Goal: Task Accomplishment & Management: Use online tool/utility

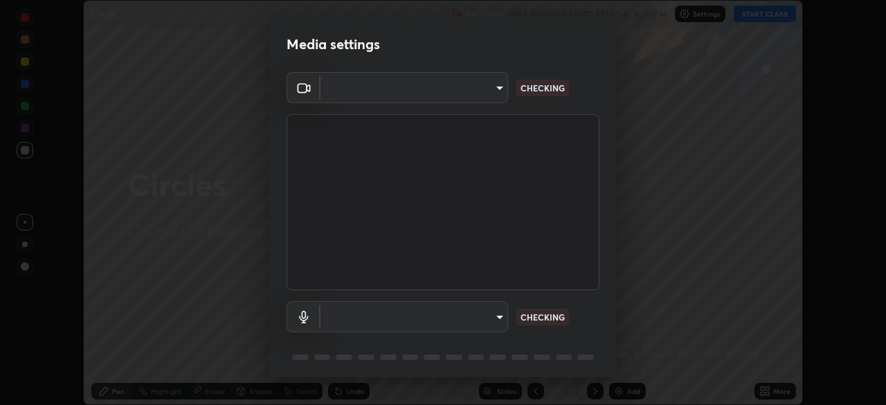
scroll to position [49, 0]
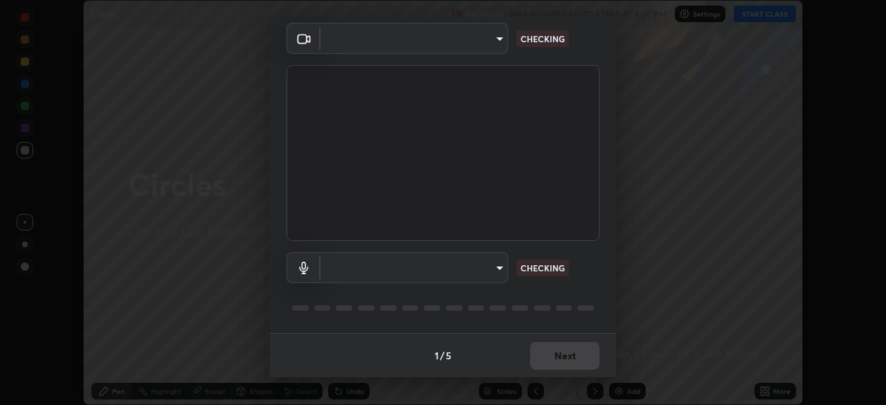
type input "5402053dac797fbd6203b9055fefd71c8703e877445e1219393e3e645ba4b0f2"
type input "a3a3097e40d18425eb5f5ea4a7a0b0ef9c34029afdfcc8a89851ecbf290cf957"
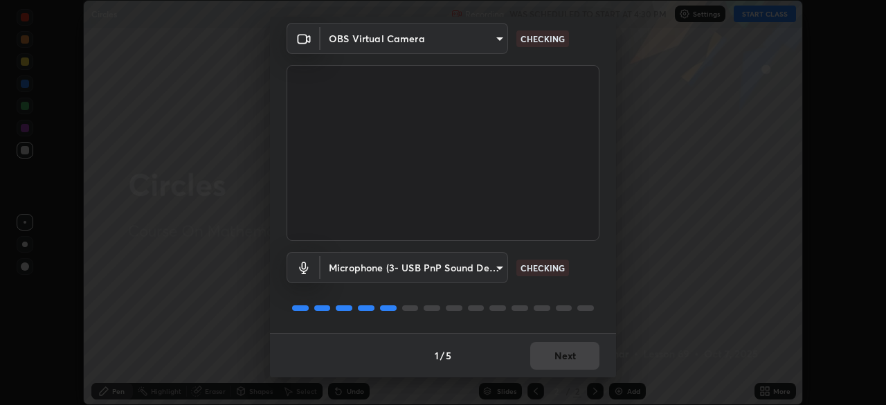
click at [564, 360] on div "1 / 5 Next" at bounding box center [443, 355] width 346 height 44
click at [568, 357] on div "1 / 5 Next" at bounding box center [443, 355] width 346 height 44
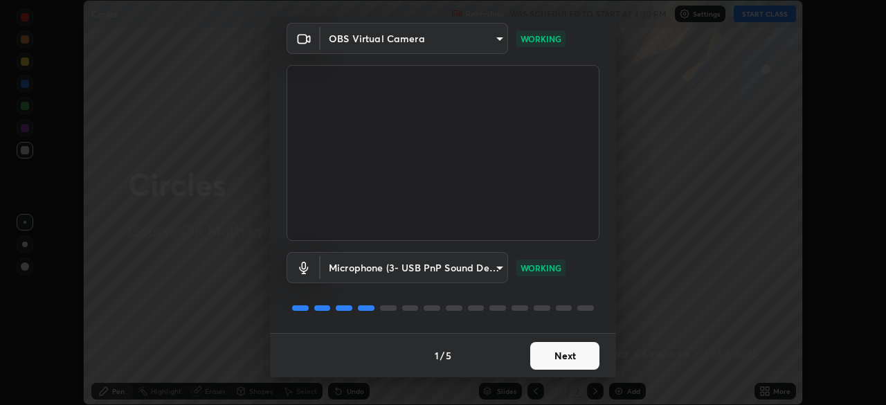
click at [562, 358] on button "Next" at bounding box center [564, 356] width 69 height 28
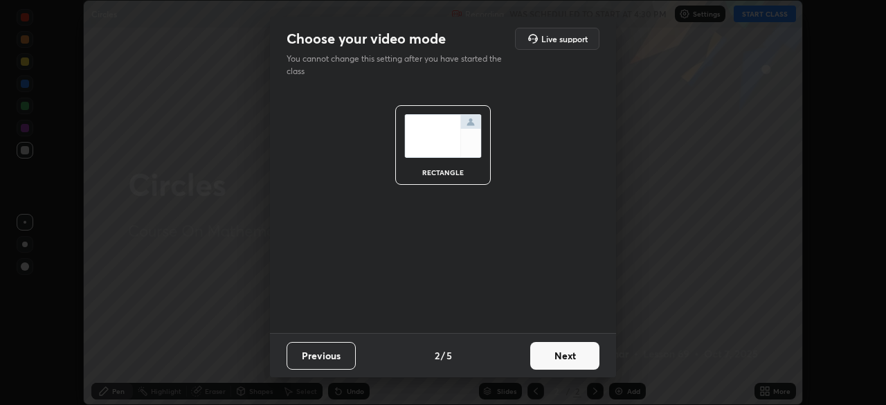
click at [559, 361] on button "Next" at bounding box center [564, 356] width 69 height 28
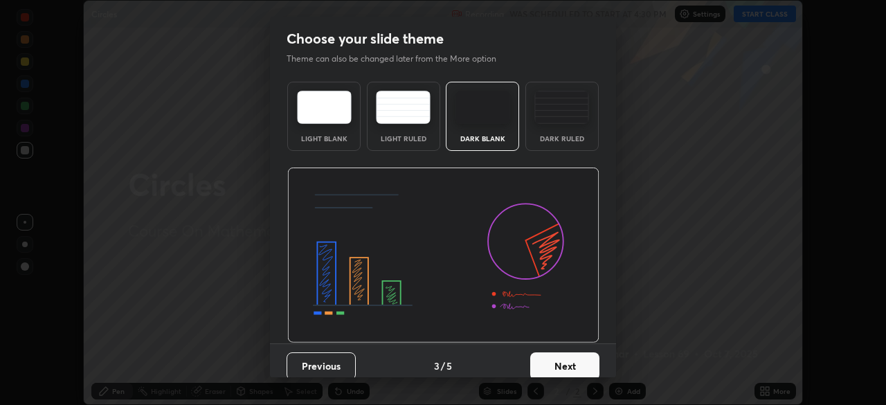
click at [555, 366] on button "Next" at bounding box center [564, 366] width 69 height 28
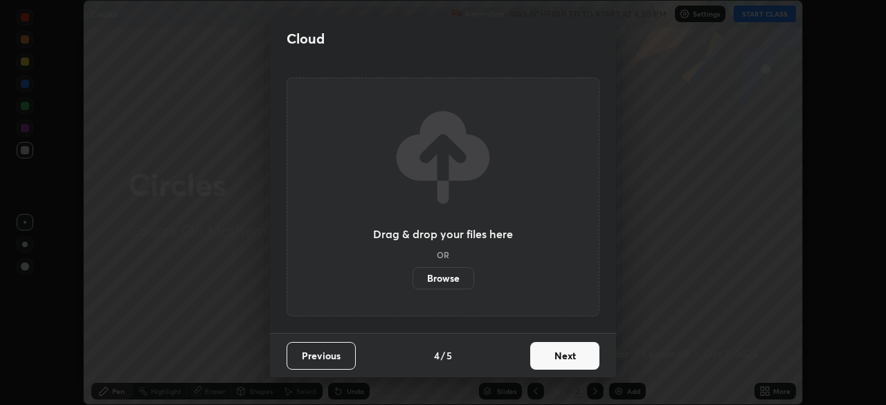
click at [562, 365] on button "Next" at bounding box center [564, 356] width 69 height 28
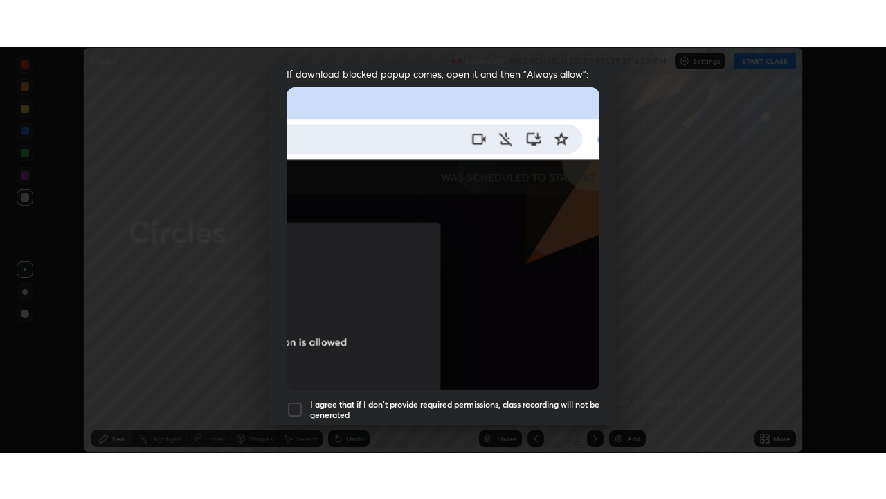
scroll to position [332, 0]
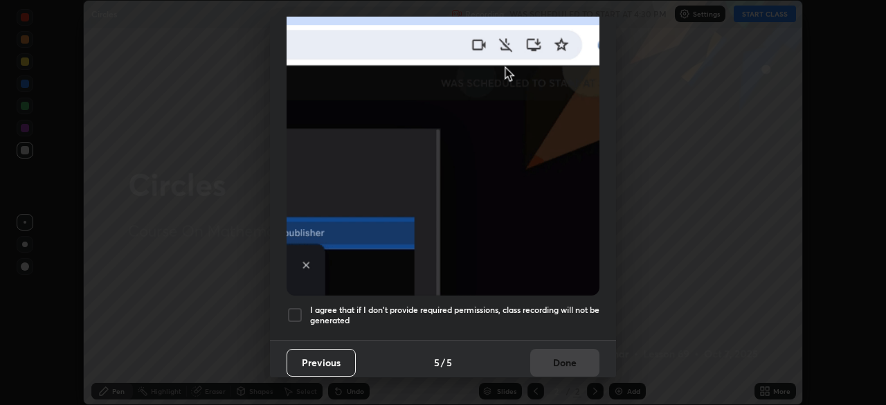
click at [297, 311] on div at bounding box center [295, 315] width 17 height 17
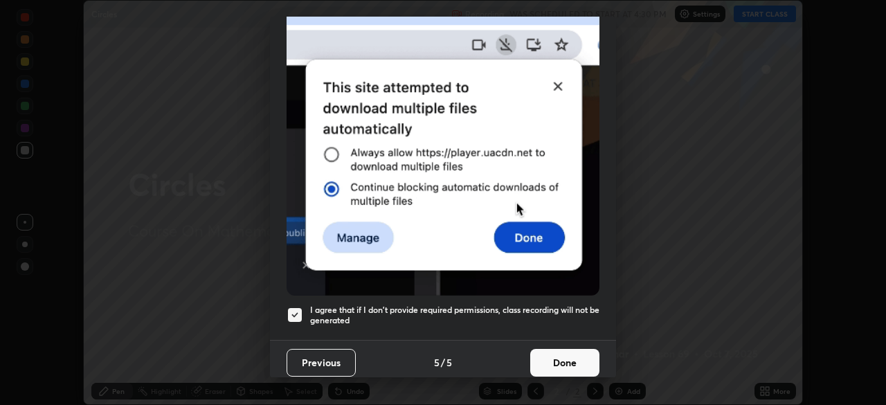
click at [557, 356] on button "Done" at bounding box center [564, 363] width 69 height 28
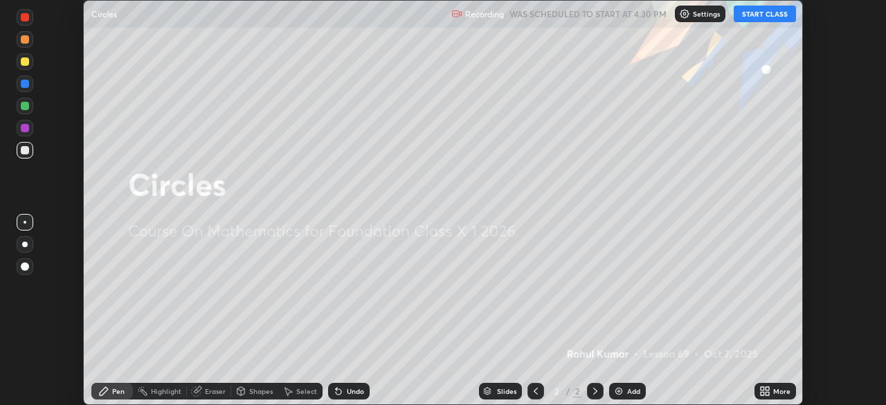
click at [757, 17] on button "START CLASS" at bounding box center [765, 14] width 62 height 17
click at [773, 395] on div "More" at bounding box center [776, 391] width 42 height 17
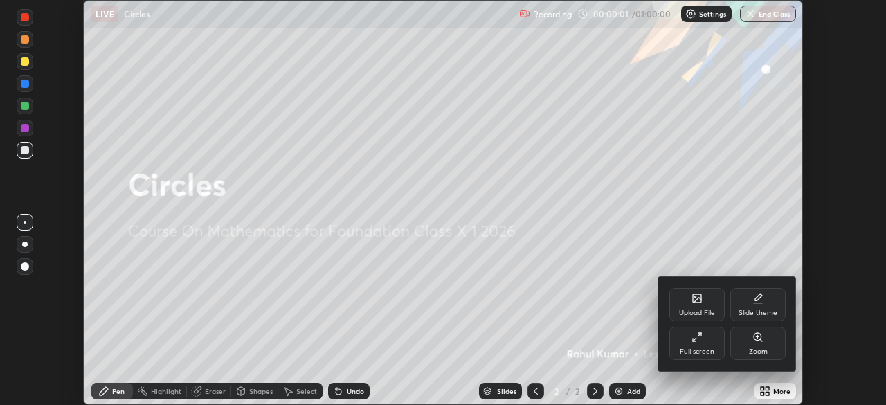
click at [700, 339] on icon at bounding box center [697, 337] width 11 height 11
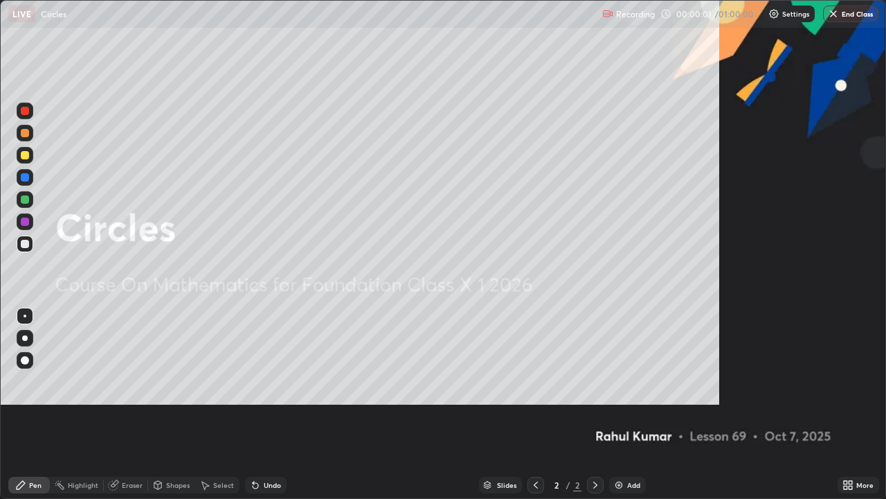
scroll to position [499, 886]
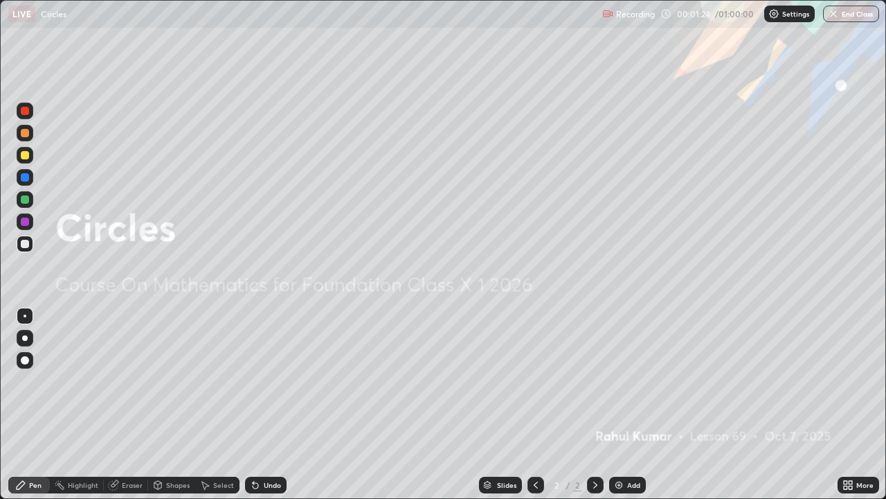
click at [624, 404] on div "Add" at bounding box center [627, 484] width 37 height 17
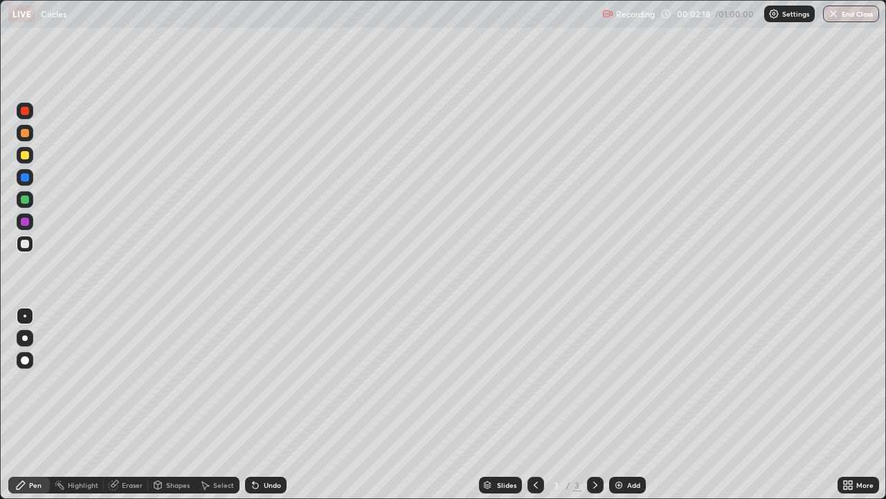
click at [26, 154] on div at bounding box center [25, 155] width 8 height 8
click at [170, 404] on div "Shapes" at bounding box center [178, 484] width 24 height 7
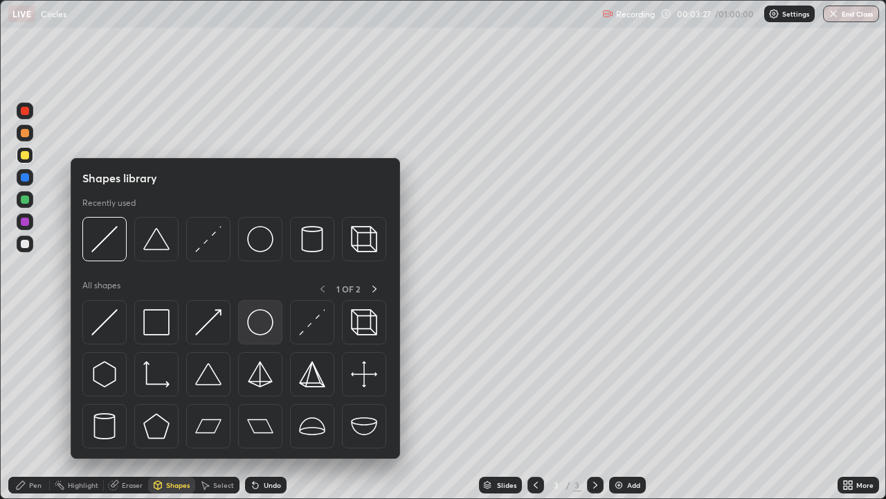
click at [258, 331] on img at bounding box center [260, 322] width 26 height 26
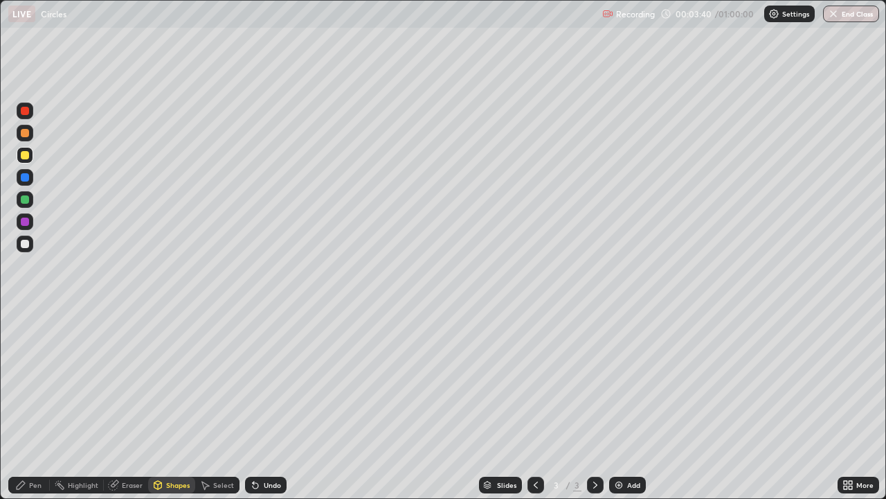
click at [170, 404] on div "Shapes" at bounding box center [178, 484] width 24 height 7
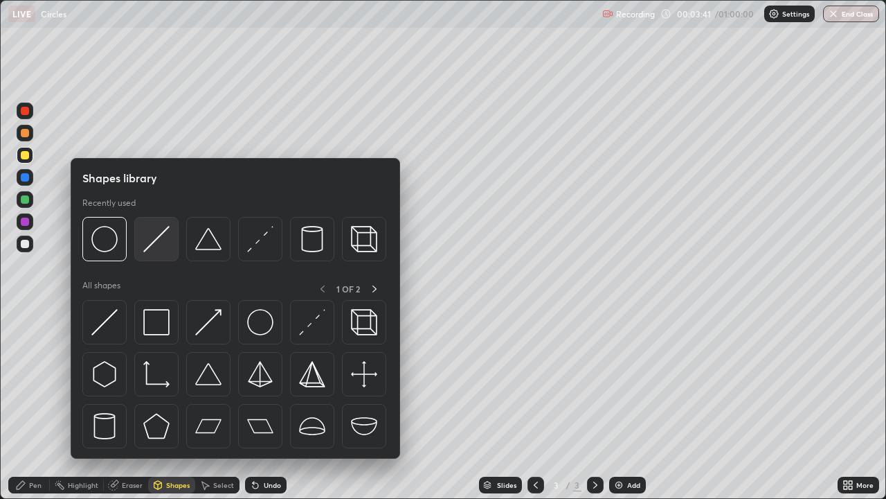
click at [151, 242] on img at bounding box center [156, 239] width 26 height 26
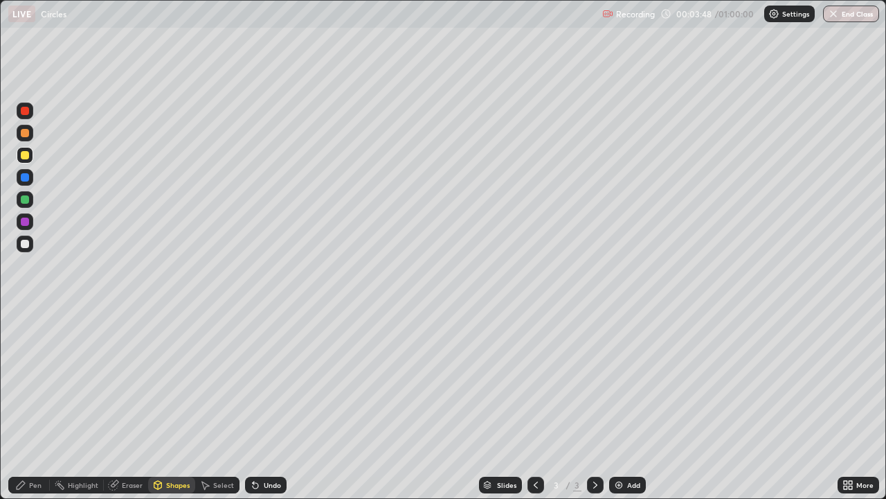
click at [28, 404] on div "Pen" at bounding box center [29, 484] width 42 height 17
click at [25, 246] on div at bounding box center [25, 244] width 8 height 8
click at [26, 157] on div at bounding box center [25, 155] width 8 height 8
click at [166, 404] on div "Shapes" at bounding box center [178, 484] width 24 height 7
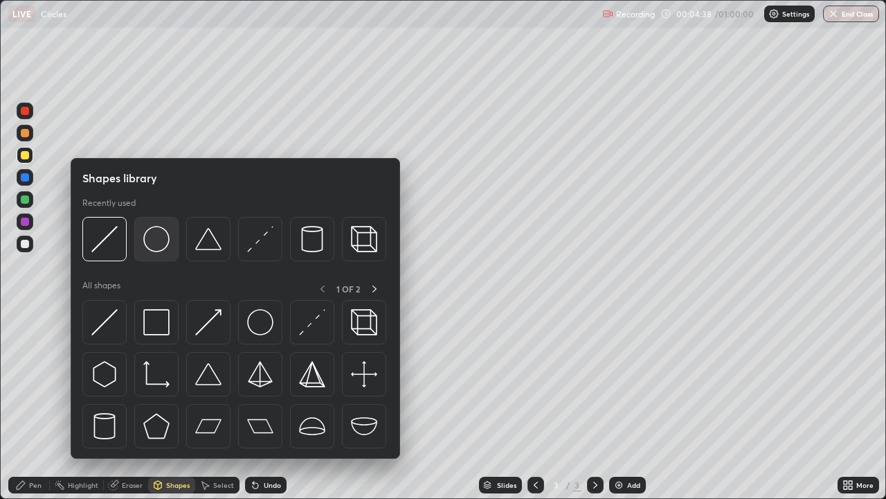
click at [155, 250] on img at bounding box center [156, 239] width 26 height 26
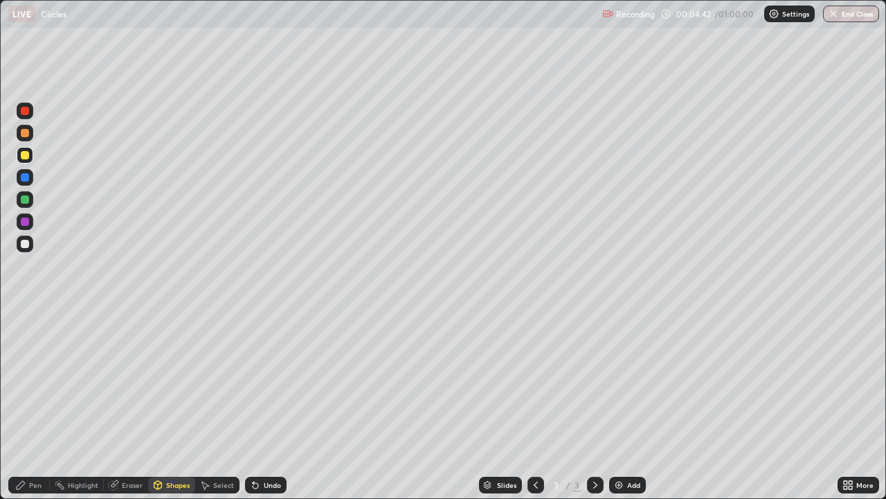
click at [158, 404] on icon at bounding box center [158, 485] width 8 height 8
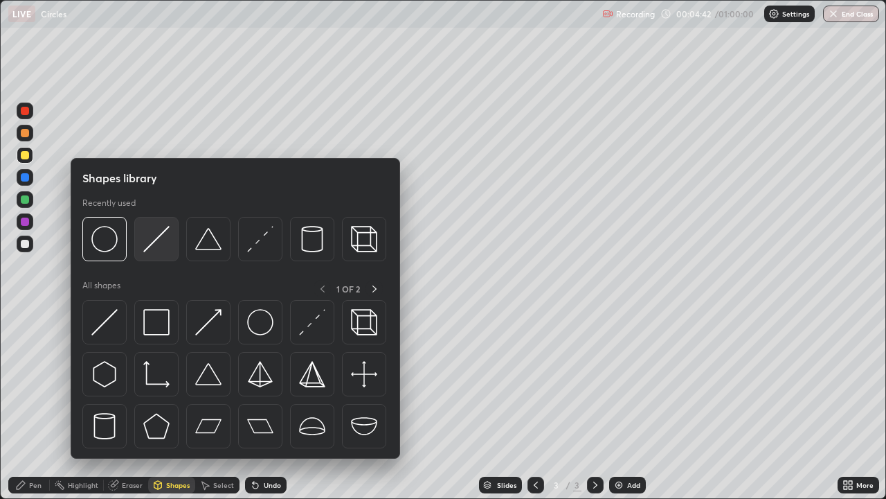
click at [150, 246] on img at bounding box center [156, 239] width 26 height 26
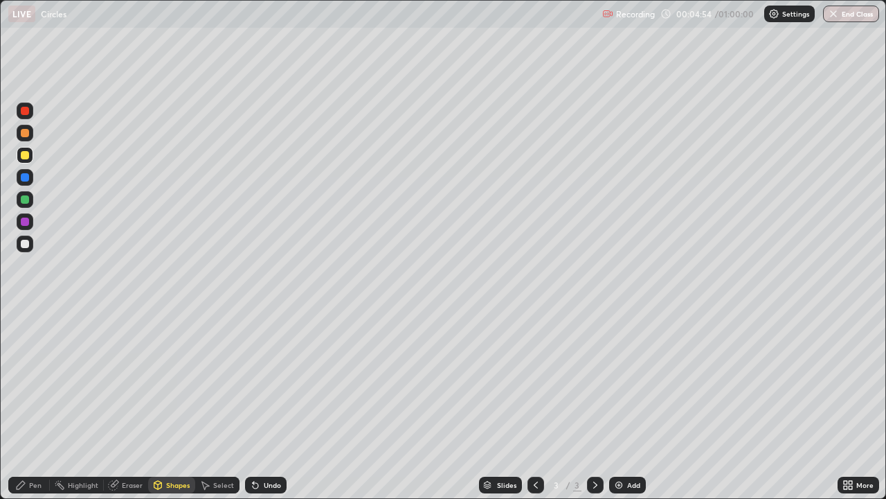
click at [34, 404] on div "Pen" at bounding box center [35, 484] width 12 height 7
click at [22, 246] on div at bounding box center [25, 244] width 8 height 8
click at [264, 404] on div "Undo" at bounding box center [272, 484] width 17 height 7
click at [27, 154] on div at bounding box center [25, 155] width 8 height 8
click at [168, 404] on div "Shapes" at bounding box center [178, 484] width 24 height 7
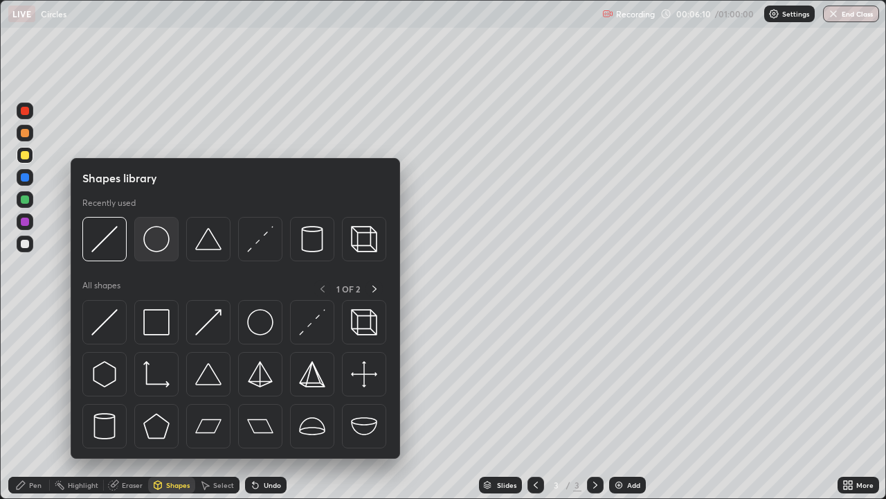
click at [163, 252] on img at bounding box center [156, 239] width 26 height 26
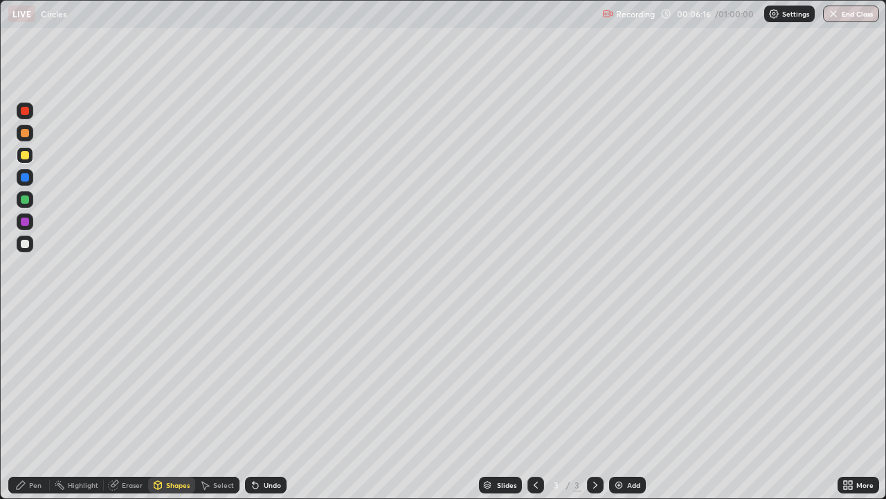
click at [184, 404] on div "Shapes" at bounding box center [178, 484] width 24 height 7
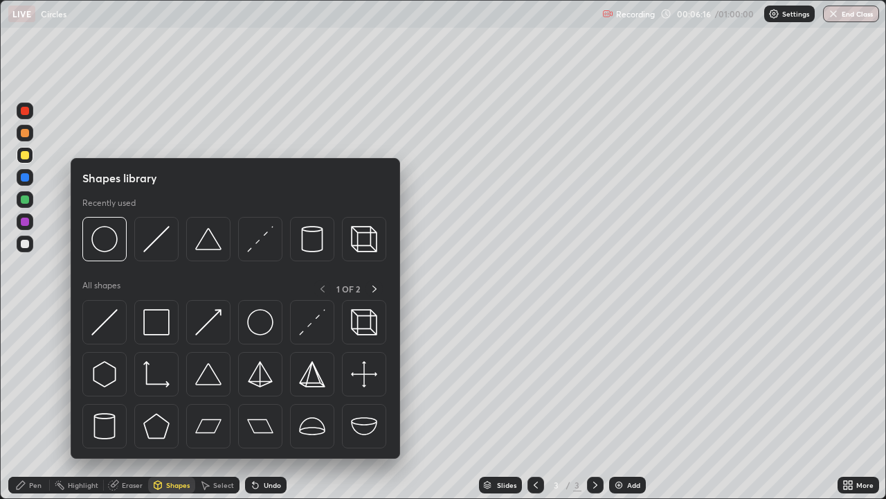
click at [160, 251] on img at bounding box center [156, 239] width 26 height 26
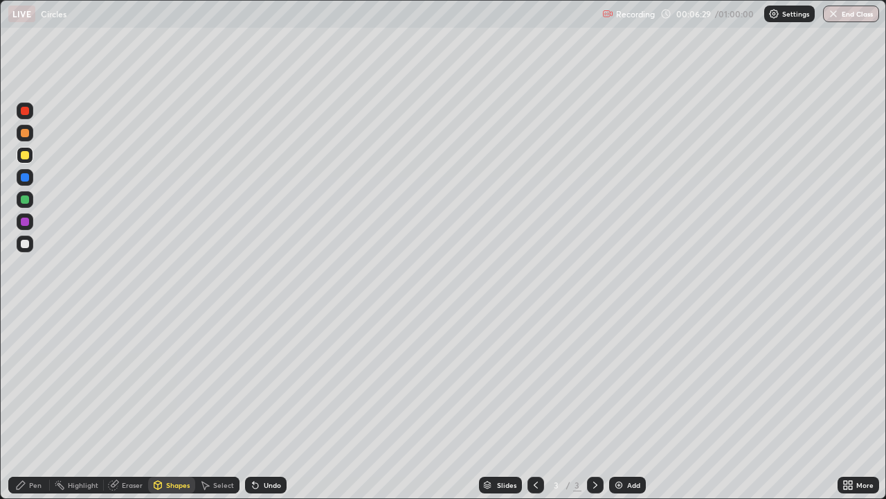
click at [31, 404] on div "Pen" at bounding box center [35, 484] width 12 height 7
click at [19, 242] on div at bounding box center [25, 243] width 17 height 17
click at [24, 162] on div at bounding box center [25, 155] width 17 height 17
click at [173, 404] on div "Shapes" at bounding box center [171, 484] width 47 height 17
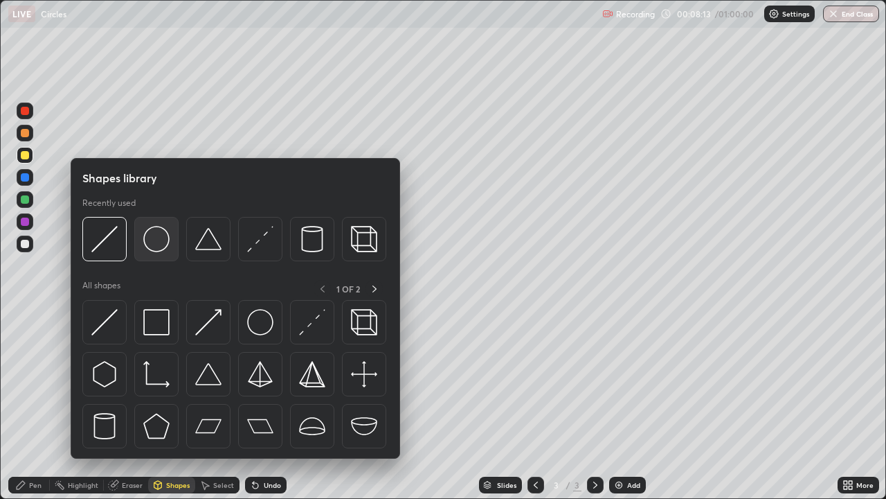
click at [159, 252] on img at bounding box center [156, 239] width 26 height 26
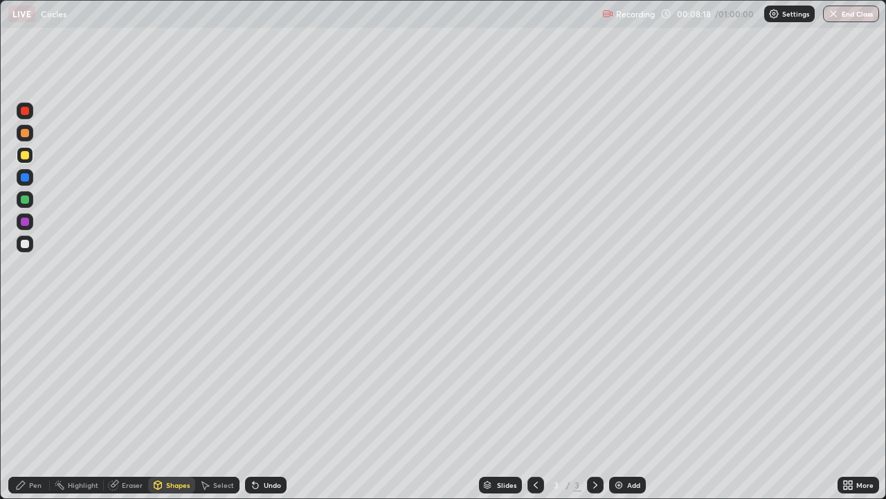
click at [179, 404] on div "Shapes" at bounding box center [178, 484] width 24 height 7
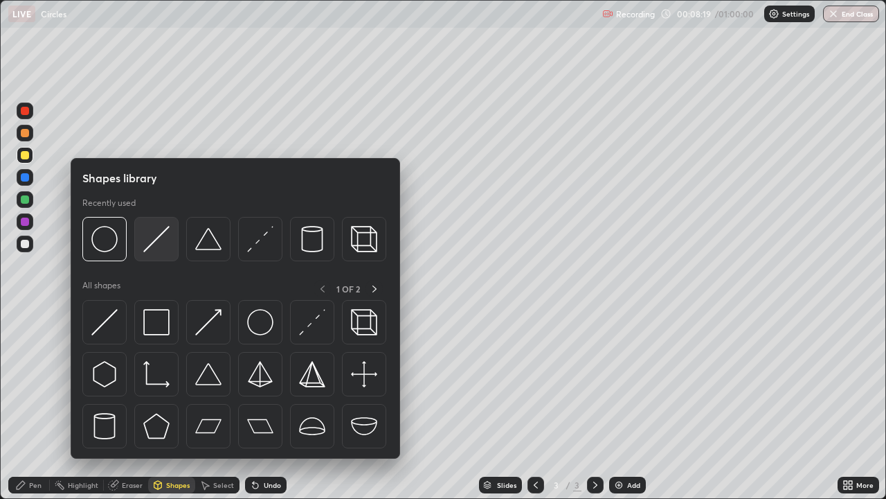
click at [163, 254] on div at bounding box center [156, 239] width 44 height 44
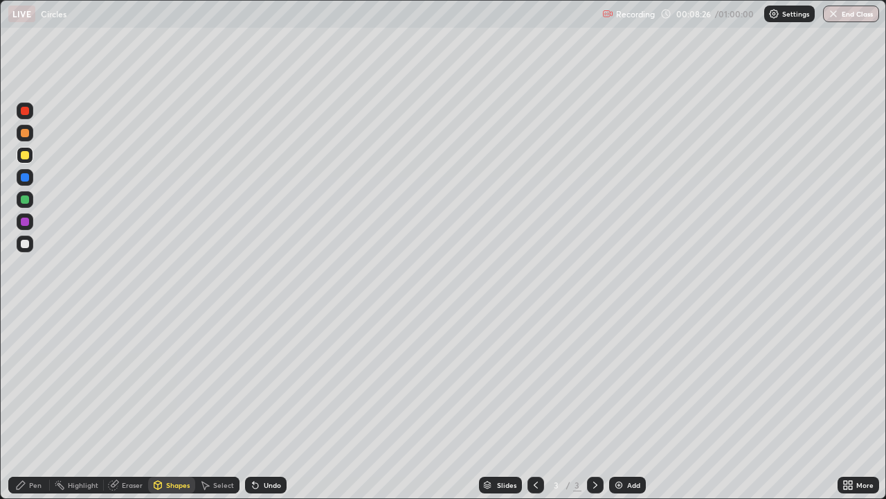
click at [37, 404] on div "Pen" at bounding box center [29, 484] width 42 height 17
click at [23, 249] on div at bounding box center [25, 243] width 17 height 17
click at [266, 404] on div "Undo" at bounding box center [272, 484] width 17 height 7
click at [267, 404] on div "Undo" at bounding box center [272, 484] width 17 height 7
click at [269, 404] on div "Undo" at bounding box center [272, 484] width 17 height 7
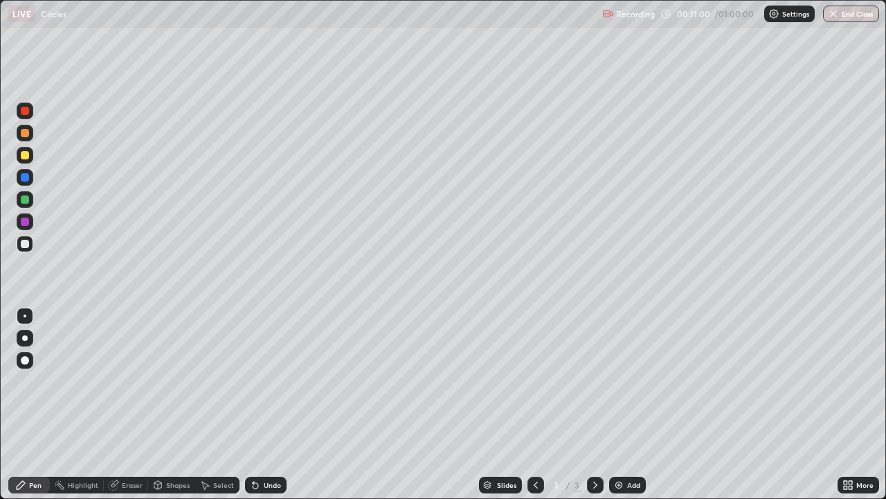
click at [707, 404] on div "Slides 3 / 3 Add" at bounding box center [562, 485] width 551 height 28
click at [706, 404] on div "Slides 3 / 3 Add" at bounding box center [562, 485] width 551 height 28
click at [707, 404] on div "Slides 3 / 3 Add" at bounding box center [562, 485] width 551 height 28
click at [717, 404] on div "Slides 3 / 3 Add" at bounding box center [562, 485] width 551 height 28
click at [706, 404] on div "Slides 3 / 3 Add" at bounding box center [562, 485] width 551 height 28
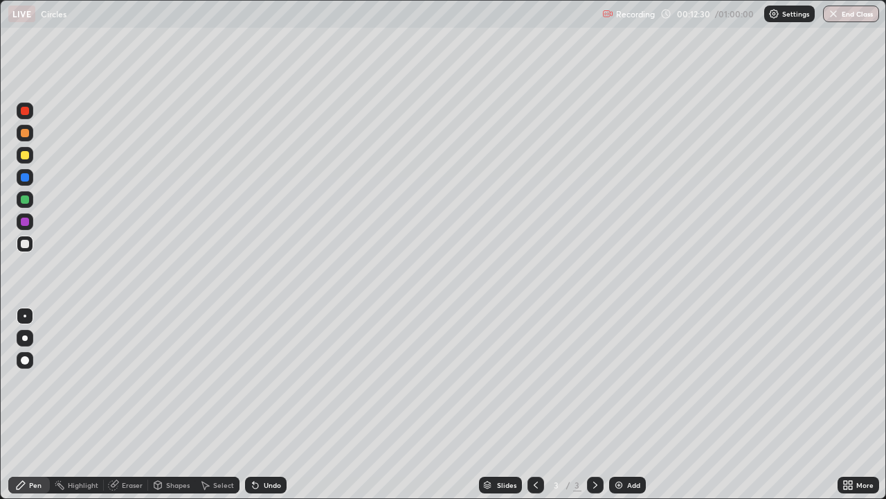
click at [624, 404] on div "Add" at bounding box center [627, 484] width 37 height 17
click at [26, 156] on div at bounding box center [25, 155] width 8 height 8
click at [175, 404] on div "Shapes" at bounding box center [178, 484] width 24 height 7
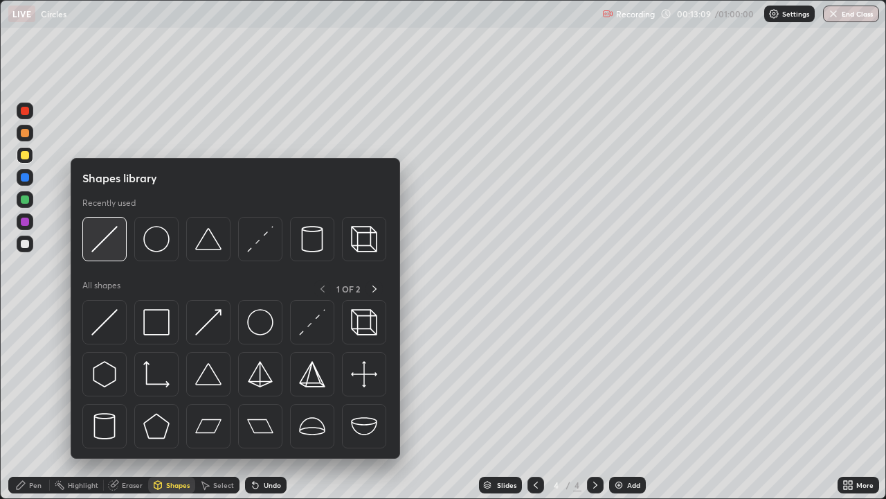
click at [112, 245] on img at bounding box center [104, 239] width 26 height 26
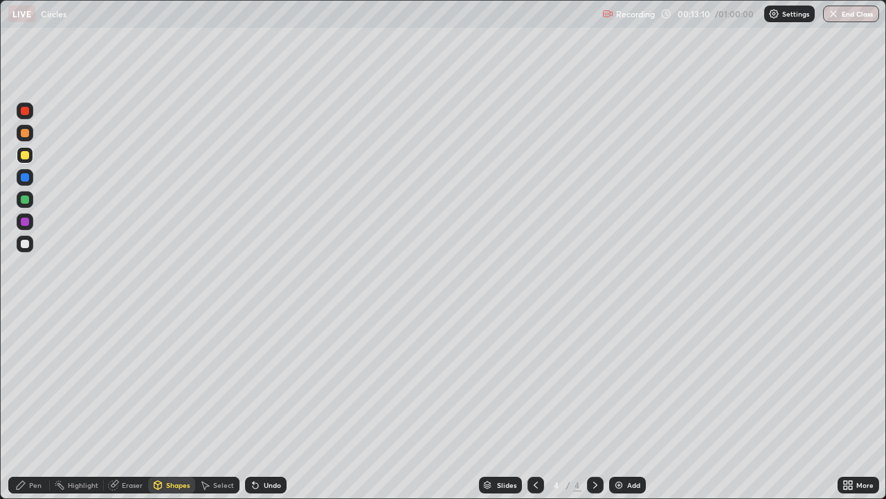
click at [168, 404] on div "Shapes" at bounding box center [178, 484] width 24 height 7
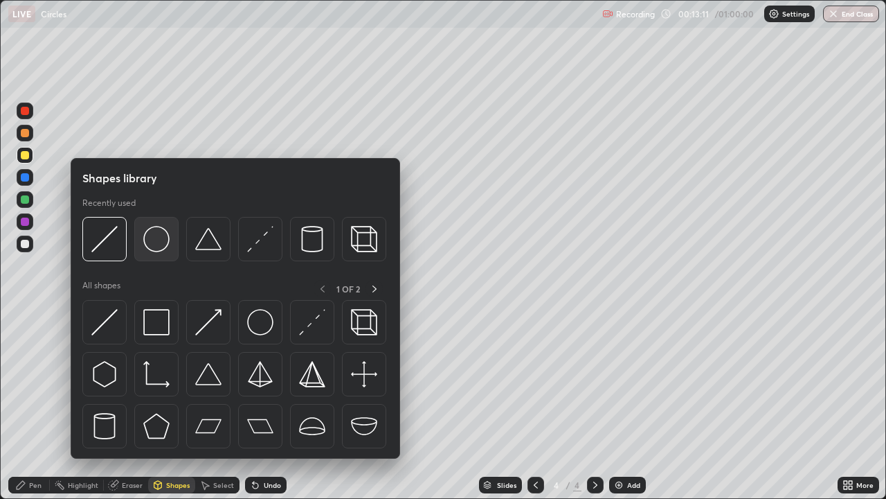
click at [155, 247] on img at bounding box center [156, 239] width 26 height 26
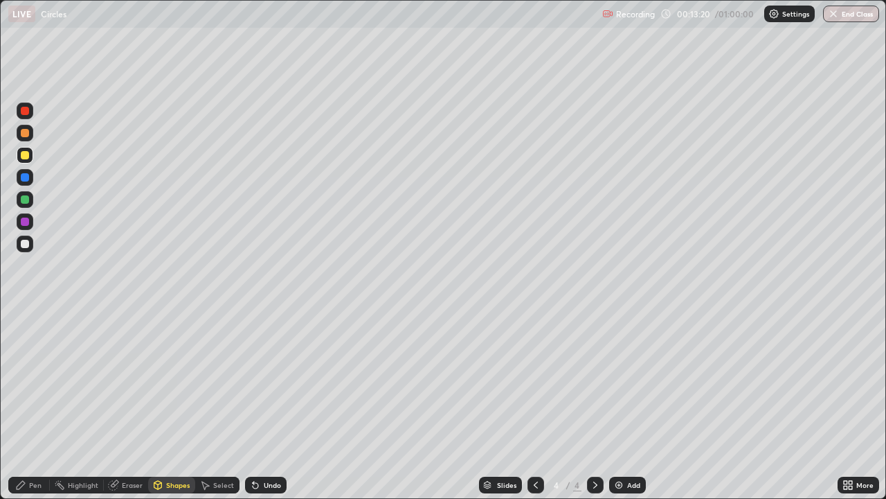
click at [33, 404] on div "Pen" at bounding box center [35, 484] width 12 height 7
click at [170, 404] on div "Shapes" at bounding box center [178, 484] width 24 height 7
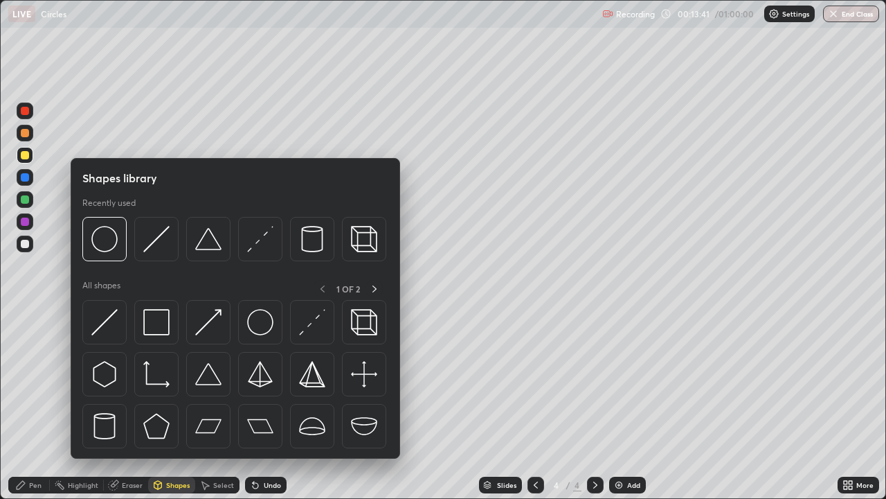
click at [153, 246] on img at bounding box center [156, 239] width 26 height 26
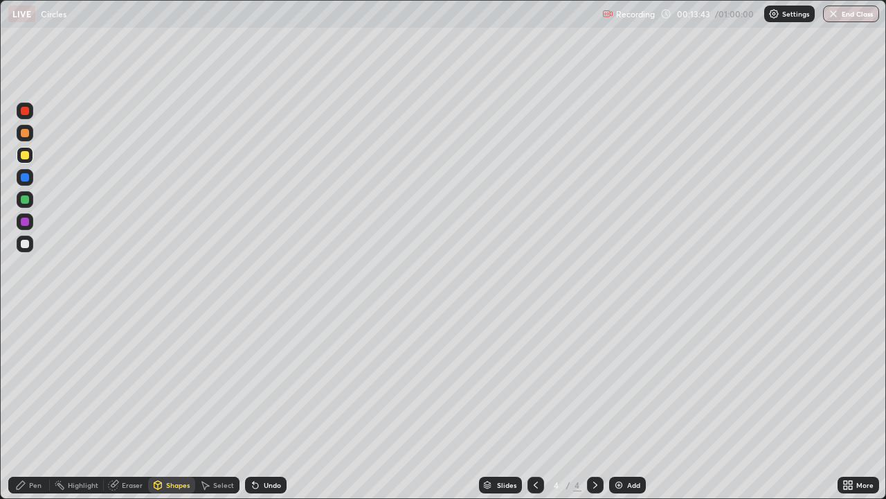
click at [37, 404] on div "Pen" at bounding box center [35, 484] width 12 height 7
click at [166, 404] on div "Shapes" at bounding box center [178, 484] width 24 height 7
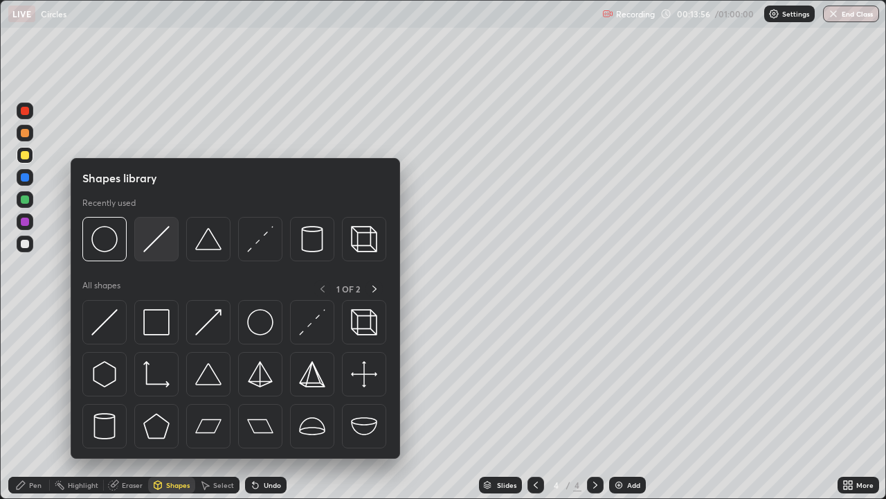
click at [149, 248] on img at bounding box center [156, 239] width 26 height 26
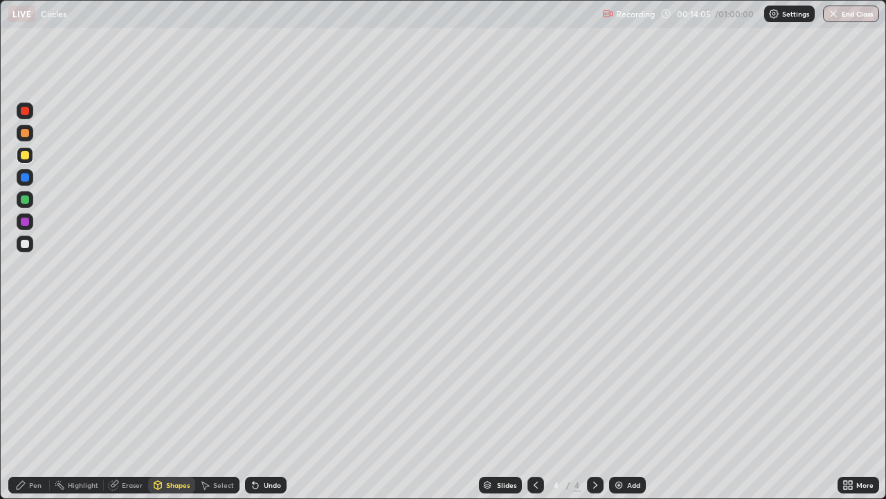
click at [267, 404] on div "Undo" at bounding box center [272, 484] width 17 height 7
click at [30, 404] on div "Pen" at bounding box center [35, 484] width 12 height 7
click at [168, 404] on div "Shapes" at bounding box center [178, 484] width 24 height 7
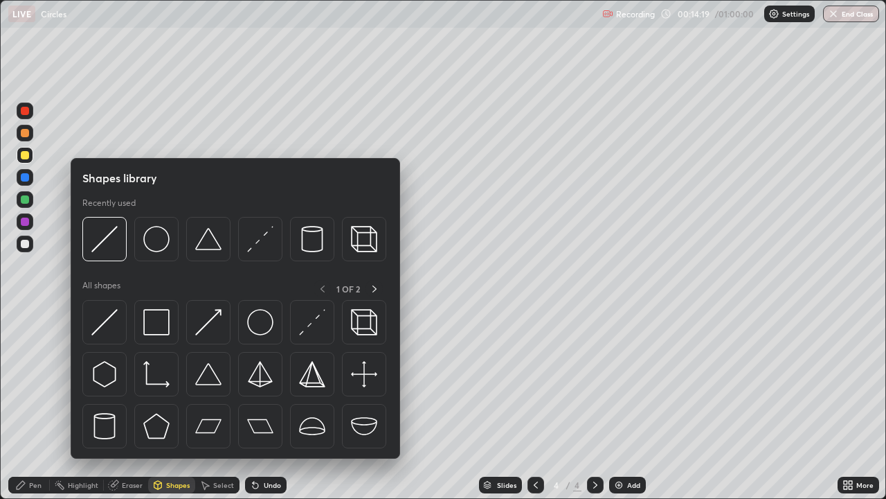
click at [102, 250] on img at bounding box center [104, 239] width 26 height 26
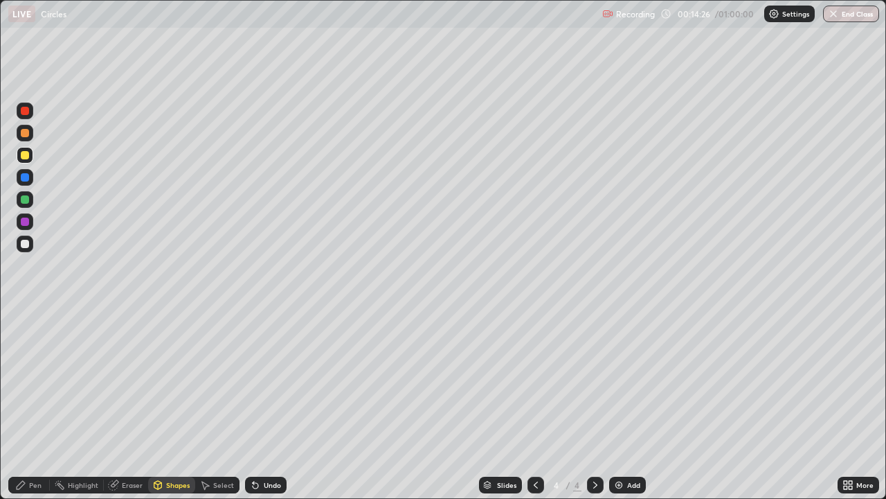
click at [30, 404] on div "Pen" at bounding box center [35, 484] width 12 height 7
click at [617, 404] on img at bounding box center [618, 484] width 11 height 11
click at [170, 404] on div "Shapes" at bounding box center [178, 484] width 24 height 7
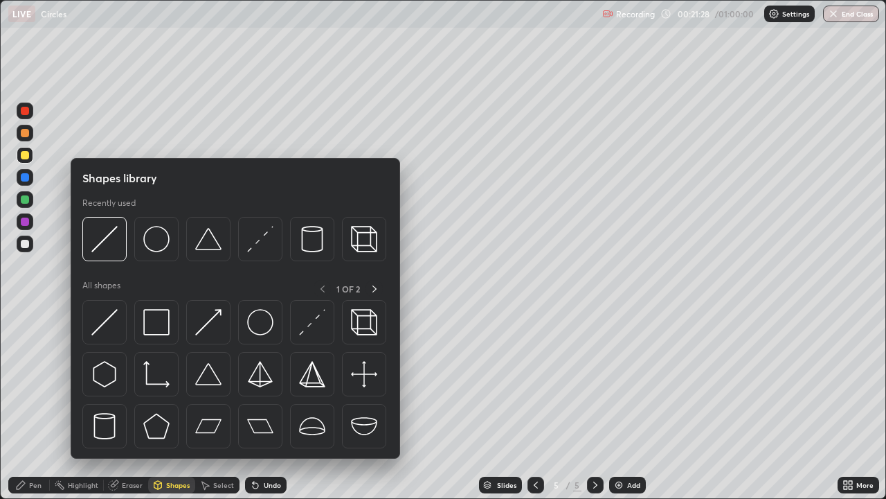
click at [150, 239] on img at bounding box center [156, 239] width 26 height 26
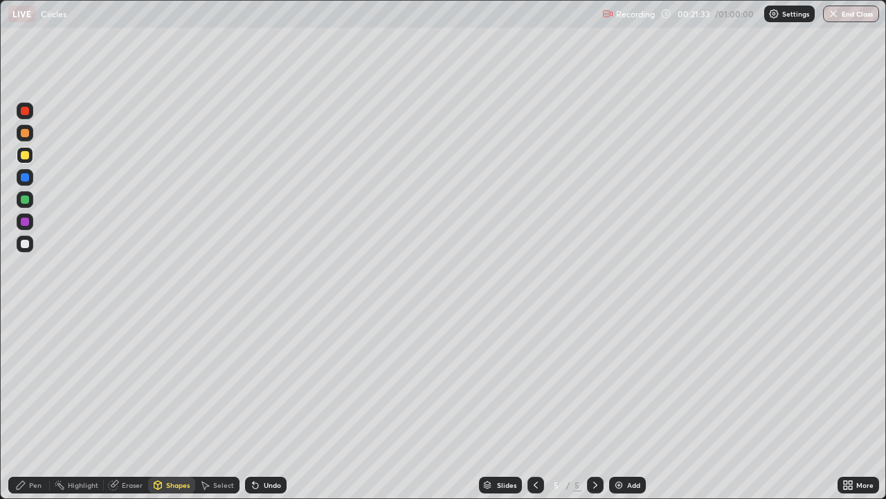
click at [35, 404] on div "Pen" at bounding box center [35, 484] width 12 height 7
click at [264, 404] on div "Undo" at bounding box center [272, 484] width 17 height 7
click at [168, 404] on div "Shapes" at bounding box center [178, 484] width 24 height 7
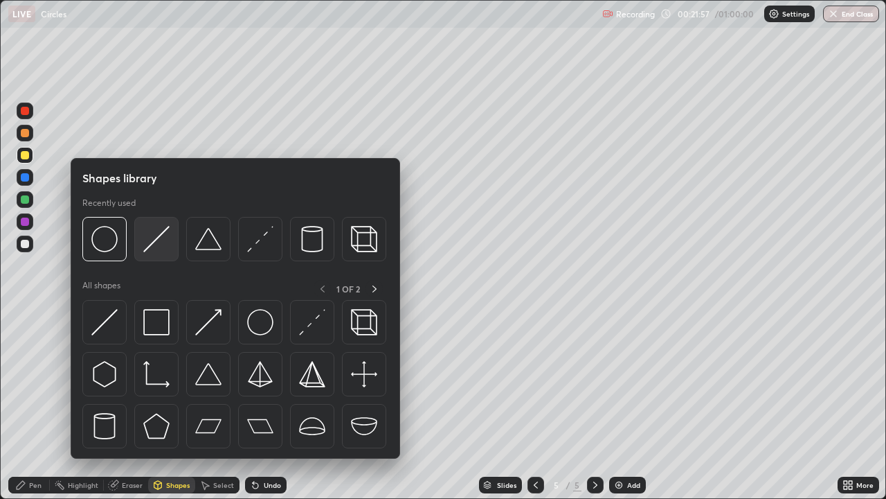
click at [156, 239] on img at bounding box center [156, 239] width 26 height 26
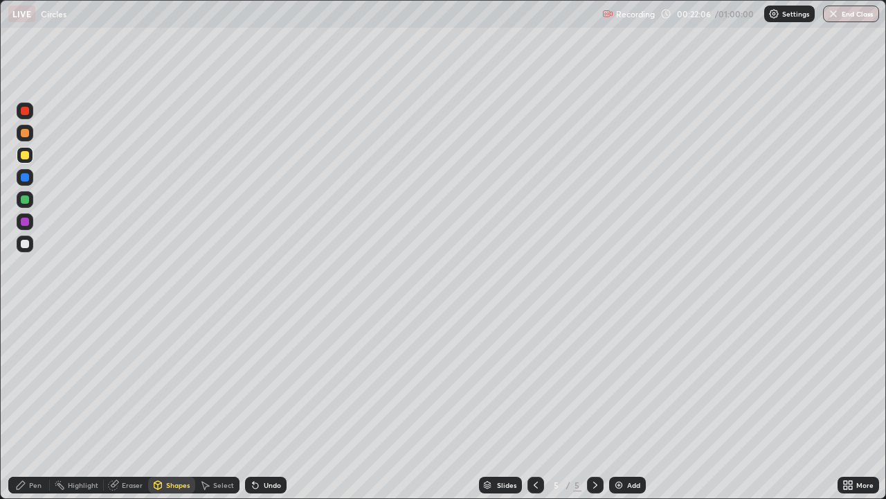
click at [30, 404] on div "Pen" at bounding box center [35, 484] width 12 height 7
click at [261, 404] on div "Undo" at bounding box center [266, 484] width 42 height 17
click at [259, 404] on div "Undo" at bounding box center [266, 484] width 42 height 17
click at [253, 404] on icon at bounding box center [253, 481] width 1 height 1
click at [256, 404] on icon at bounding box center [255, 484] width 11 height 11
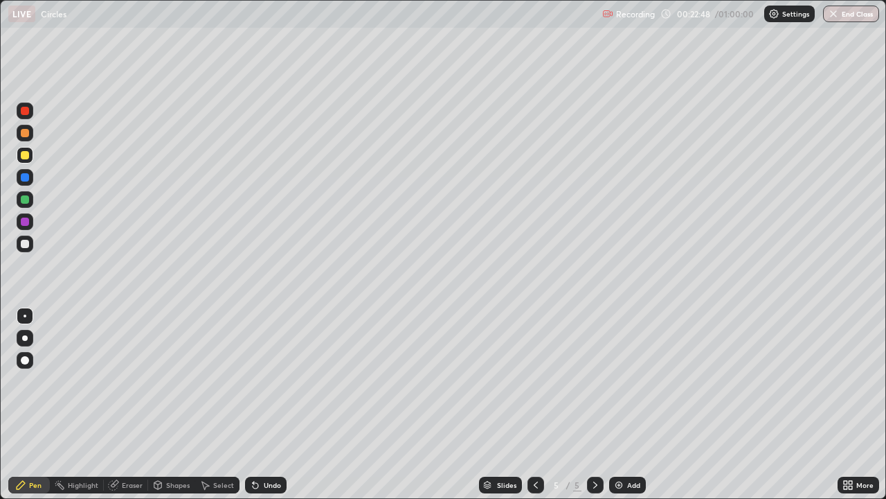
click at [253, 404] on icon at bounding box center [253, 481] width 1 height 1
click at [176, 404] on div "Shapes" at bounding box center [171, 484] width 47 height 17
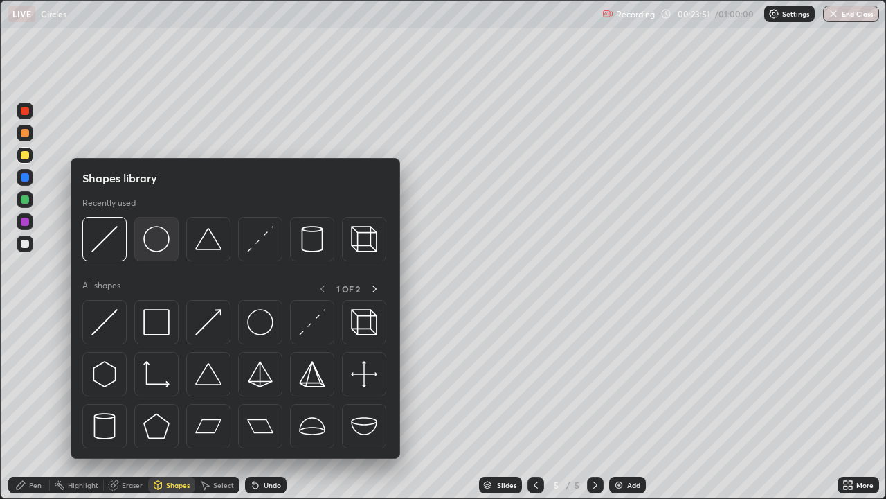
click at [167, 249] on img at bounding box center [156, 239] width 26 height 26
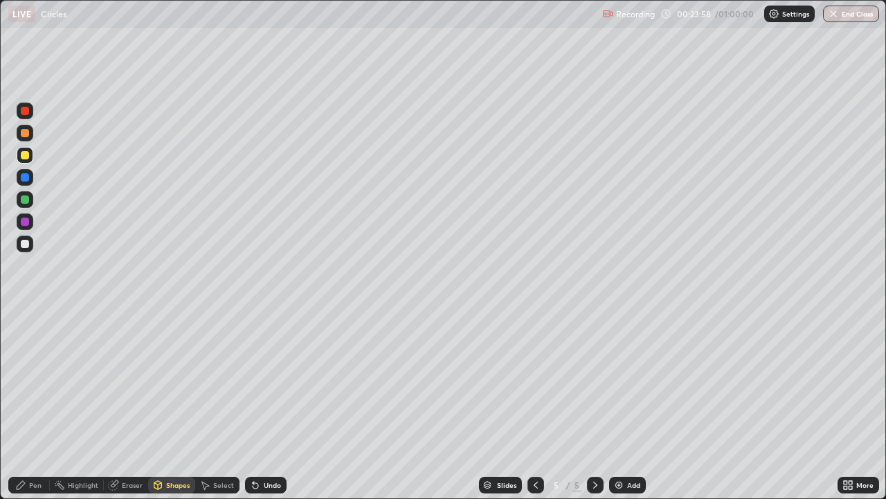
click at [163, 404] on div "Shapes" at bounding box center [171, 484] width 47 height 17
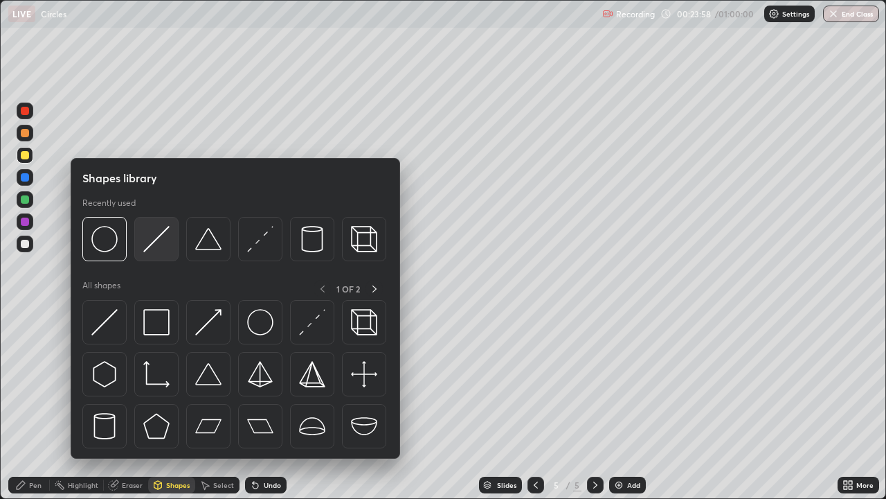
click at [149, 239] on img at bounding box center [156, 239] width 26 height 26
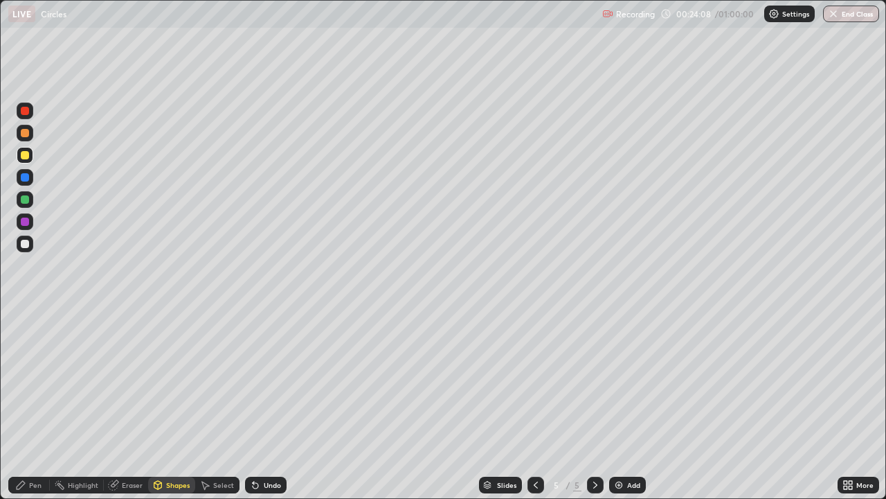
click at [29, 404] on div "Pen" at bounding box center [35, 484] width 12 height 7
click at [26, 249] on div at bounding box center [25, 243] width 17 height 17
click at [631, 404] on div "Add" at bounding box center [633, 484] width 13 height 7
click at [27, 156] on div at bounding box center [25, 155] width 8 height 8
click at [174, 404] on div "Shapes" at bounding box center [178, 484] width 24 height 7
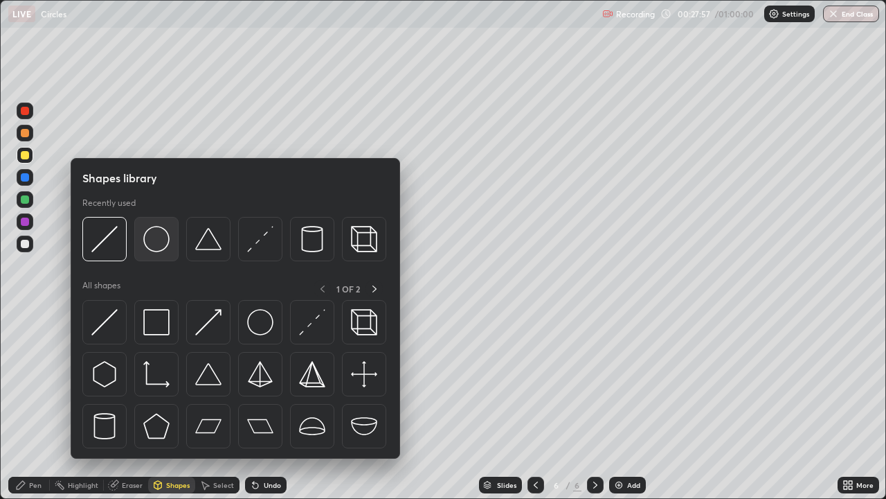
click at [159, 249] on img at bounding box center [156, 239] width 26 height 26
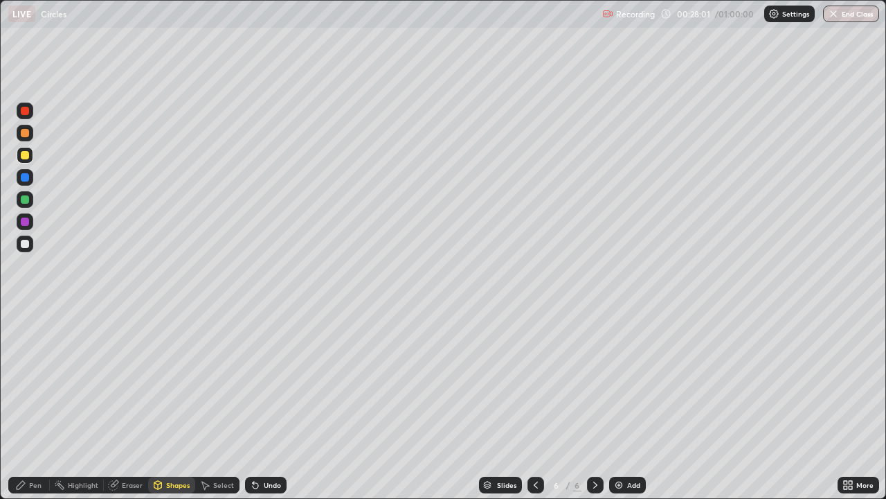
click at [175, 404] on div "Shapes" at bounding box center [178, 484] width 24 height 7
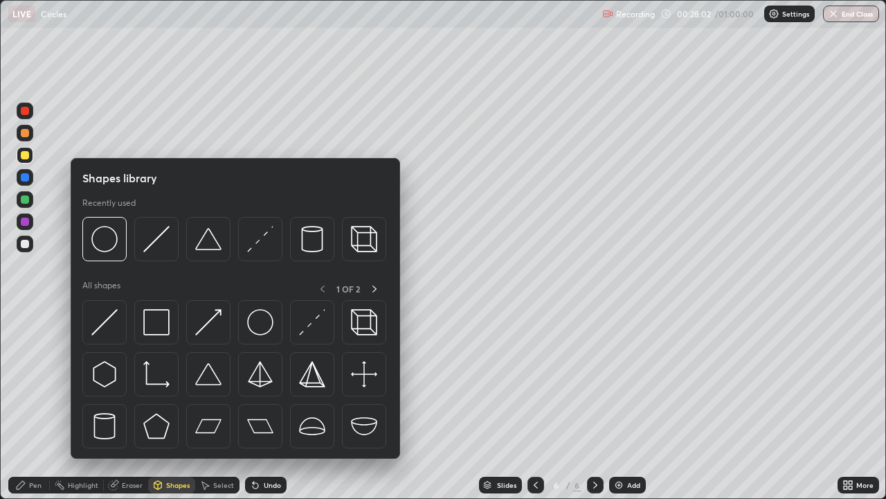
click at [147, 245] on img at bounding box center [156, 239] width 26 height 26
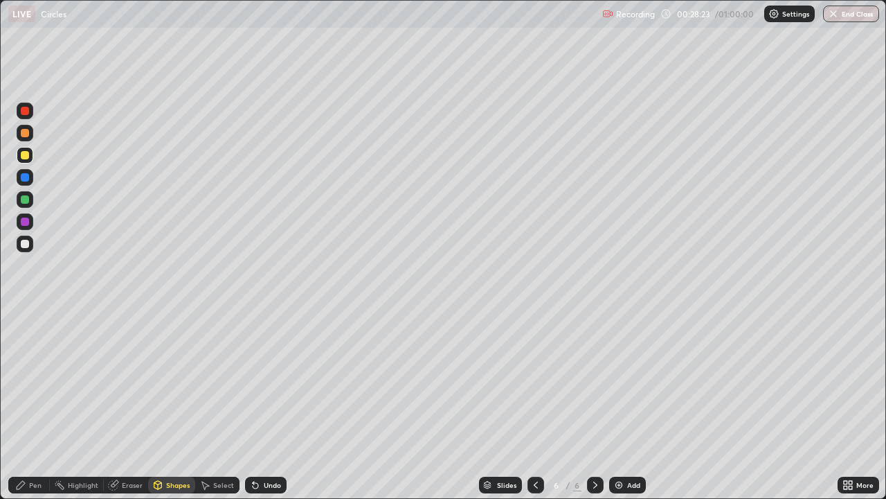
click at [265, 404] on div "Undo" at bounding box center [272, 484] width 17 height 7
click at [28, 404] on div "Pen" at bounding box center [29, 484] width 42 height 17
click at [24, 244] on div at bounding box center [25, 244] width 8 height 8
click at [266, 404] on div "Undo" at bounding box center [272, 484] width 17 height 7
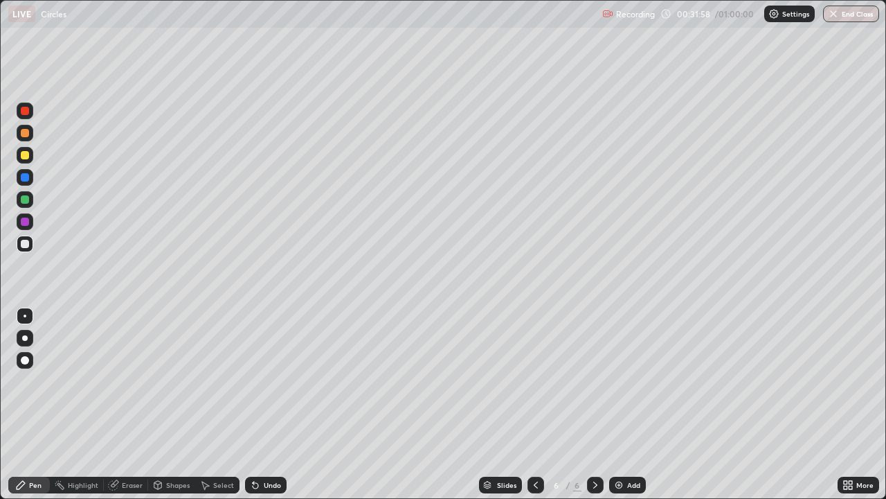
click at [264, 404] on div "Undo" at bounding box center [272, 484] width 17 height 7
click at [25, 222] on div at bounding box center [25, 221] width 8 height 8
click at [28, 357] on div at bounding box center [25, 360] width 8 height 8
click at [264, 404] on div "Undo" at bounding box center [266, 484] width 42 height 17
click at [174, 404] on div "Shapes" at bounding box center [178, 484] width 24 height 7
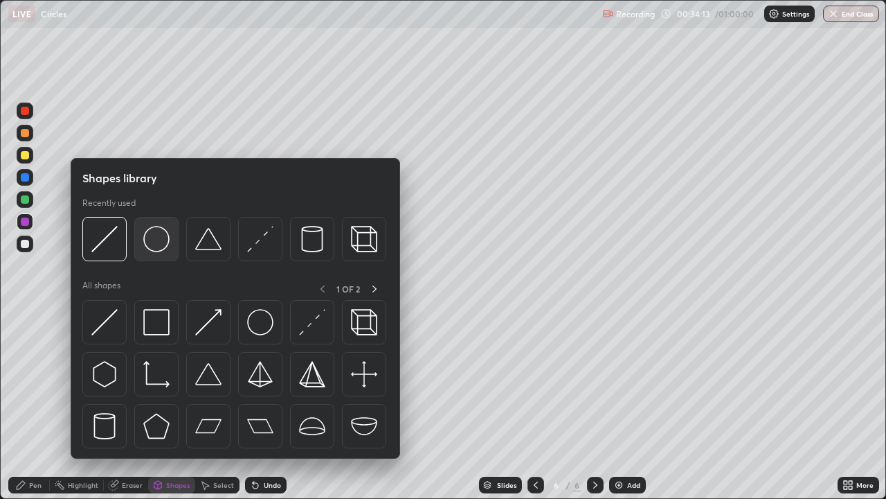
click at [157, 248] on img at bounding box center [156, 239] width 26 height 26
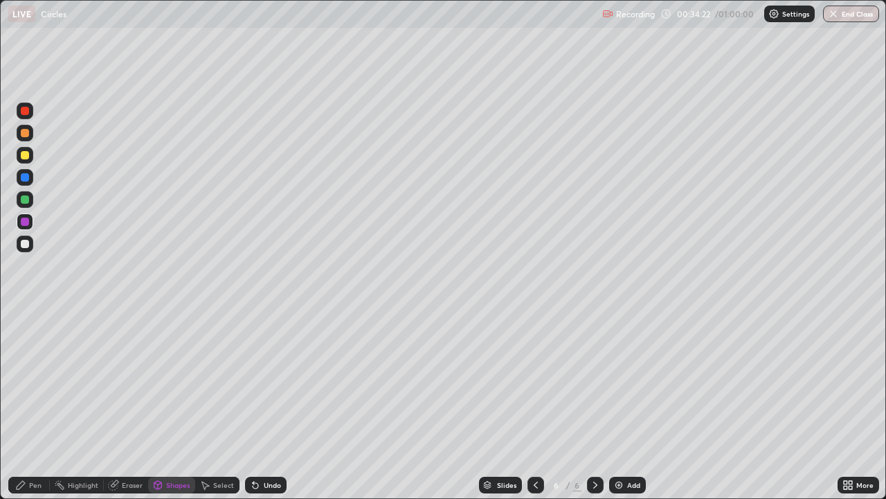
click at [167, 404] on div "Shapes" at bounding box center [178, 484] width 24 height 7
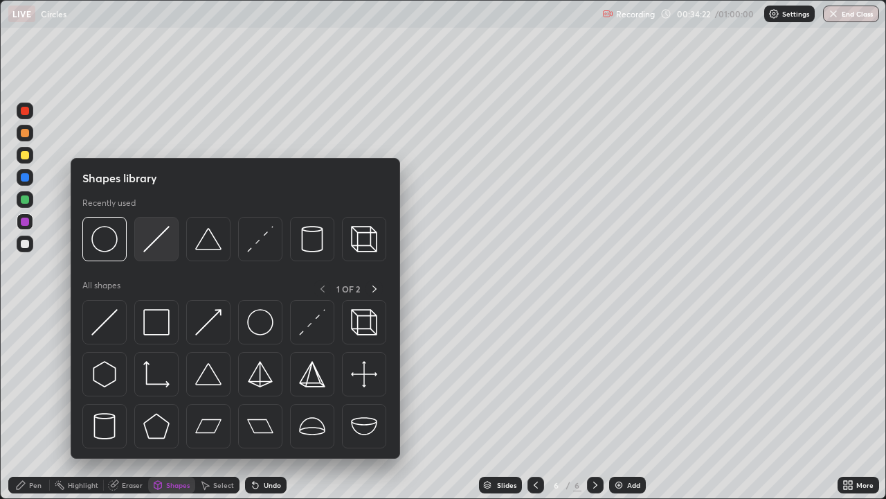
click at [151, 244] on img at bounding box center [156, 239] width 26 height 26
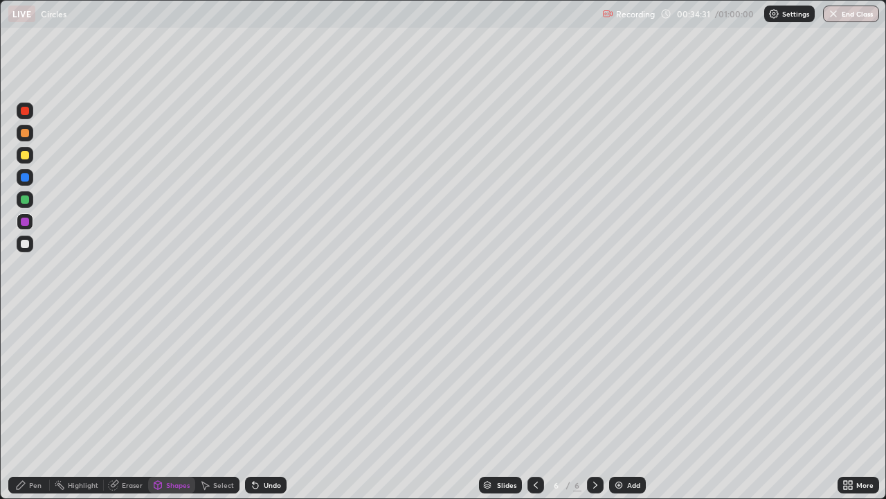
click at [28, 404] on div "Pen" at bounding box center [29, 484] width 42 height 17
click at [623, 404] on div "Add" at bounding box center [627, 484] width 37 height 17
click at [25, 154] on div at bounding box center [25, 155] width 8 height 8
click at [170, 404] on div "Shapes" at bounding box center [178, 484] width 24 height 7
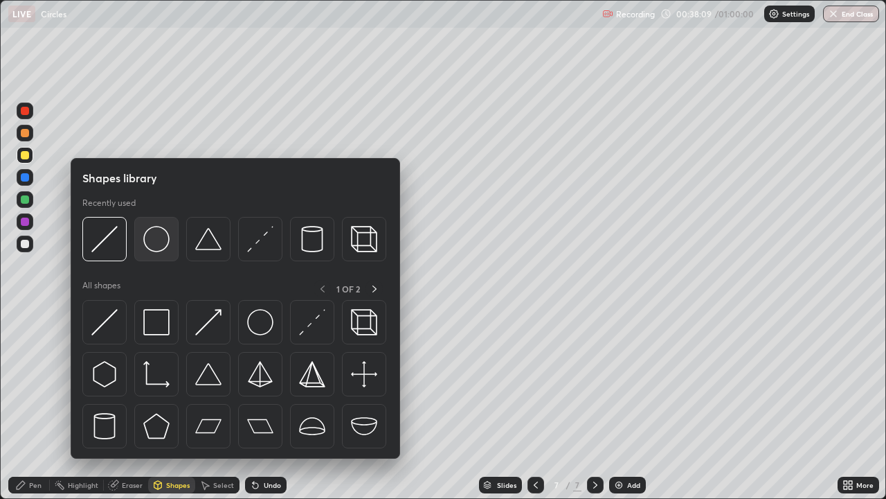
click at [149, 244] on img at bounding box center [156, 239] width 26 height 26
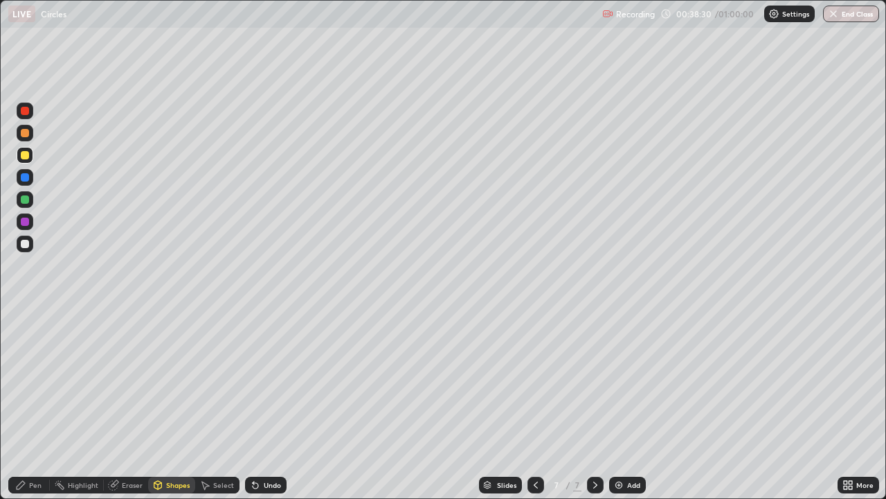
click at [179, 404] on div "Shapes" at bounding box center [178, 484] width 24 height 7
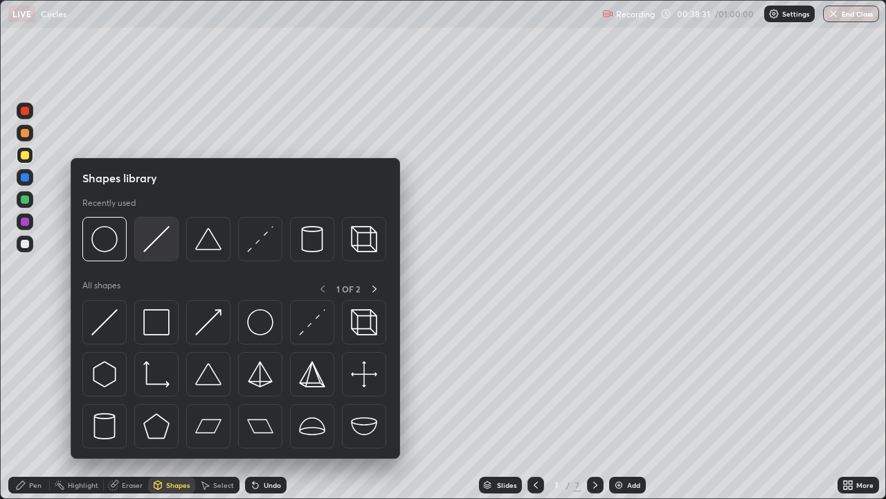
click at [151, 245] on img at bounding box center [156, 239] width 26 height 26
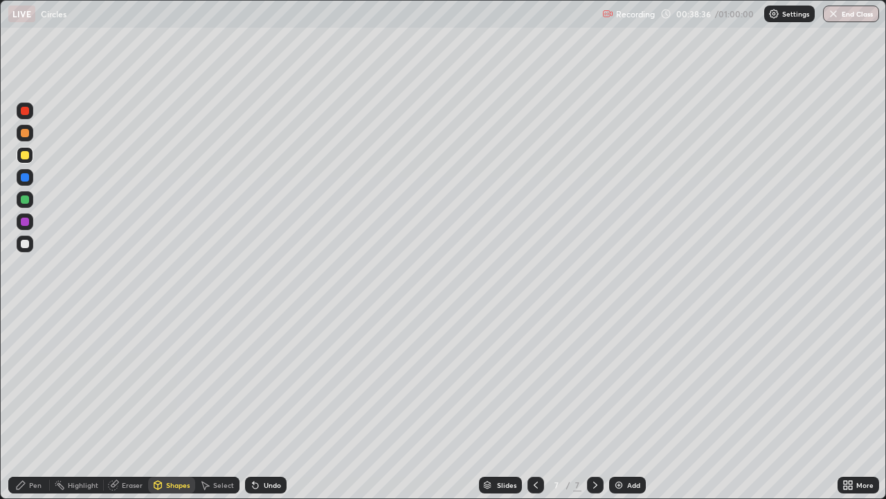
click at [260, 404] on div "Undo" at bounding box center [266, 484] width 42 height 17
click at [269, 404] on div "Undo" at bounding box center [272, 484] width 17 height 7
click at [267, 404] on div "Undo" at bounding box center [272, 484] width 17 height 7
click at [260, 404] on div "Undo" at bounding box center [266, 484] width 42 height 17
click at [34, 404] on div "Pen" at bounding box center [35, 484] width 12 height 7
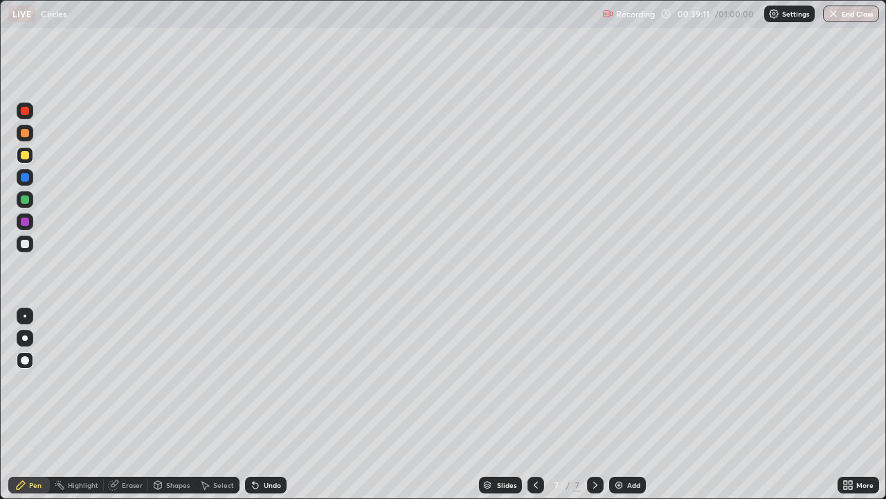
click at [256, 404] on icon at bounding box center [256, 486] width 6 height 6
click at [253, 404] on icon at bounding box center [253, 481] width 1 height 1
click at [261, 404] on div "Undo" at bounding box center [266, 484] width 42 height 17
click at [170, 404] on div "Shapes" at bounding box center [178, 484] width 24 height 7
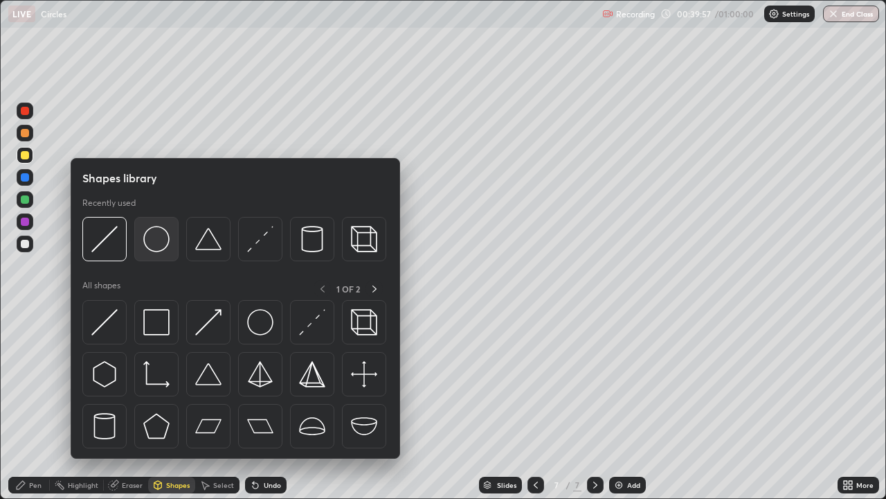
click at [155, 243] on img at bounding box center [156, 239] width 26 height 26
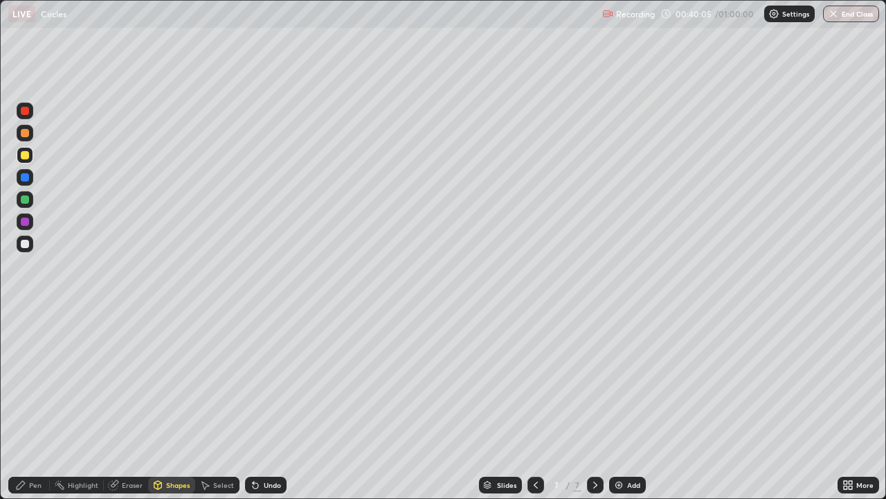
click at [167, 404] on div "Shapes" at bounding box center [171, 484] width 47 height 17
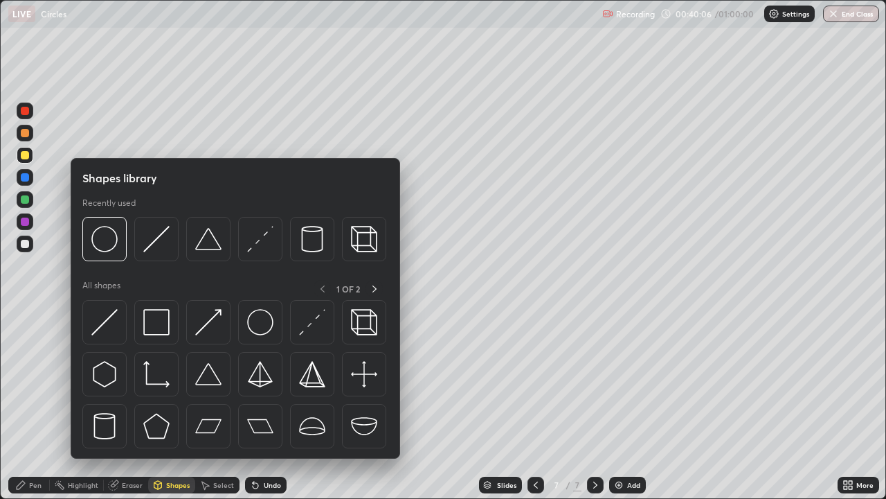
click at [188, 404] on div "Shapes" at bounding box center [171, 484] width 47 height 17
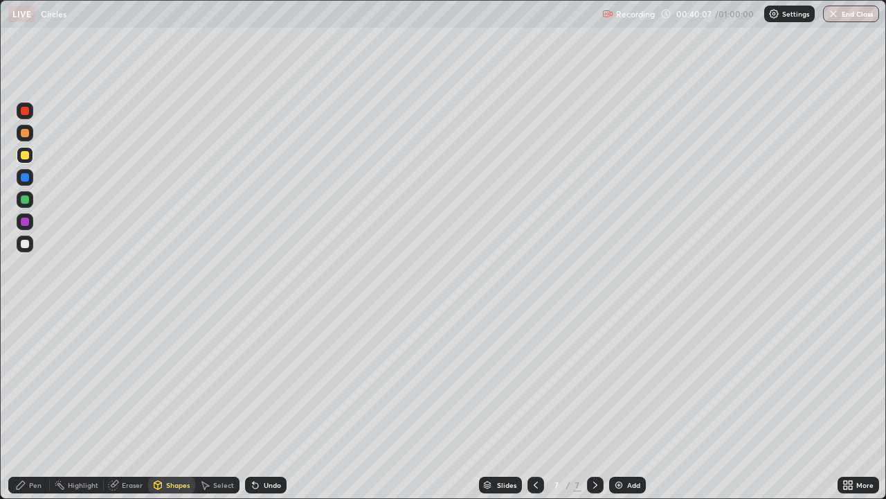
click at [189, 404] on div "Shapes" at bounding box center [171, 484] width 47 height 17
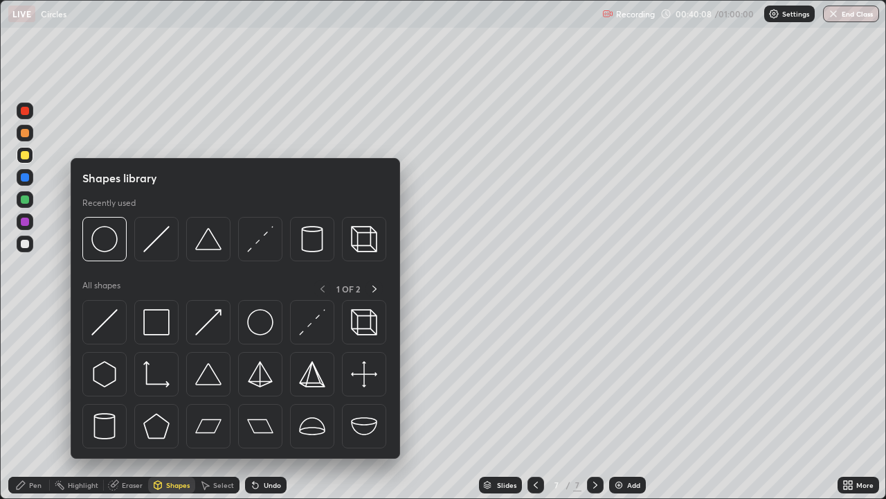
click at [177, 404] on div "Shapes" at bounding box center [178, 484] width 24 height 7
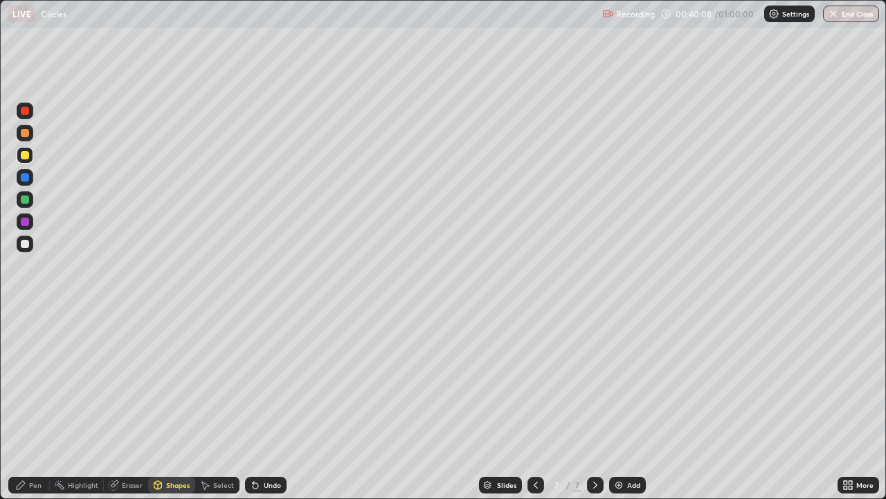
click at [26, 242] on div at bounding box center [25, 244] width 8 height 8
click at [264, 404] on div "Undo" at bounding box center [272, 484] width 17 height 7
click at [179, 404] on div "Shapes" at bounding box center [171, 484] width 47 height 17
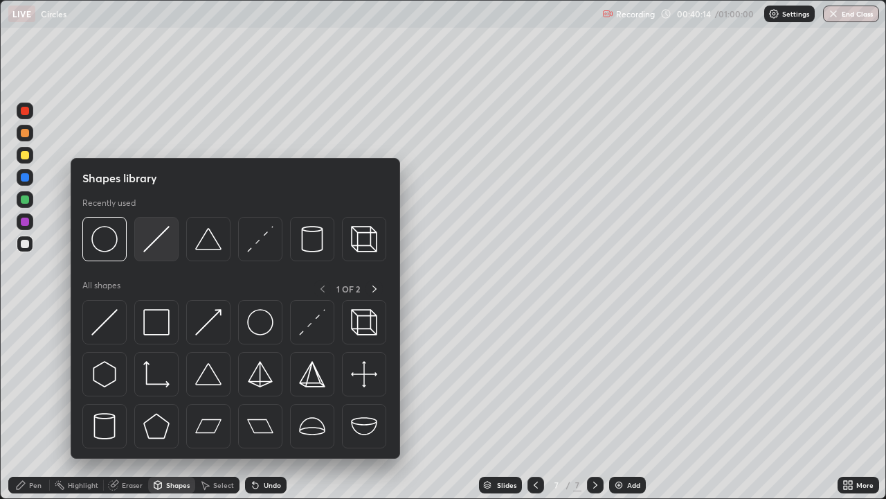
click at [168, 253] on div at bounding box center [156, 239] width 44 height 44
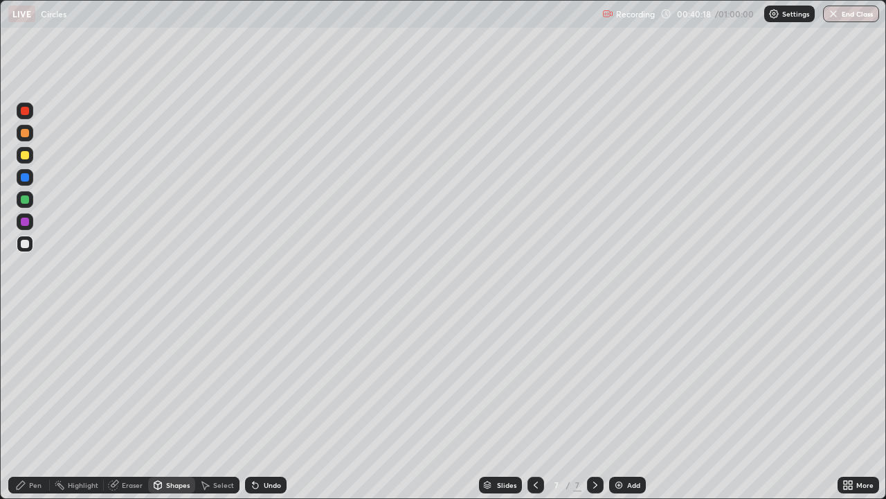
click at [264, 404] on div "Undo" at bounding box center [272, 484] width 17 height 7
click at [26, 173] on div at bounding box center [25, 177] width 8 height 8
click at [24, 156] on div at bounding box center [25, 155] width 8 height 8
click at [39, 404] on div "Pen" at bounding box center [29, 484] width 42 height 17
click at [24, 245] on div at bounding box center [25, 244] width 8 height 8
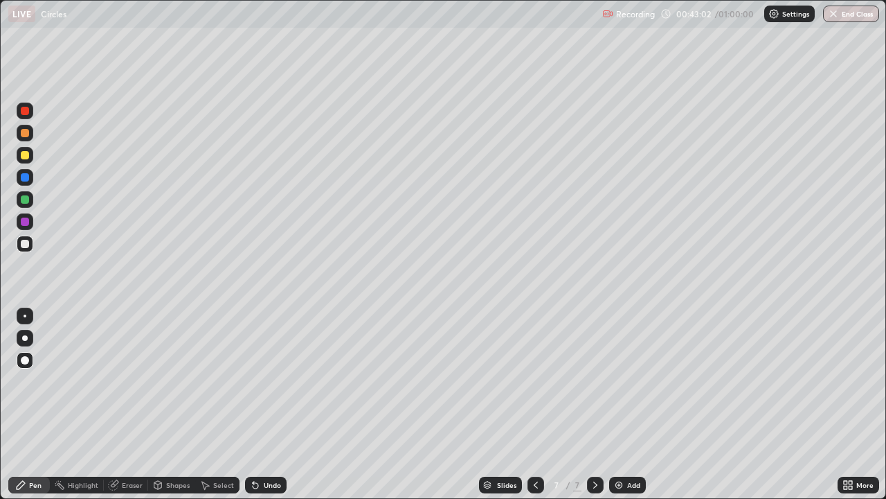
click at [269, 404] on div "Undo" at bounding box center [272, 484] width 17 height 7
click at [265, 404] on div "Undo" at bounding box center [272, 484] width 17 height 7
click at [271, 404] on div "Undo" at bounding box center [272, 484] width 17 height 7
click at [269, 404] on div "Undo" at bounding box center [272, 484] width 17 height 7
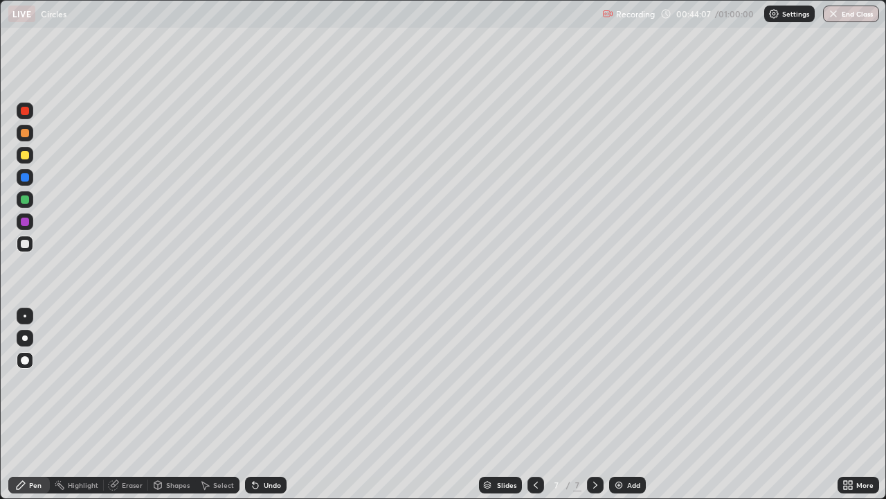
click at [264, 404] on div "Undo" at bounding box center [272, 484] width 17 height 7
click at [623, 404] on img at bounding box center [618, 484] width 11 height 11
click at [264, 404] on div "Undo" at bounding box center [272, 484] width 17 height 7
click at [852, 18] on button "End Class" at bounding box center [852, 14] width 55 height 17
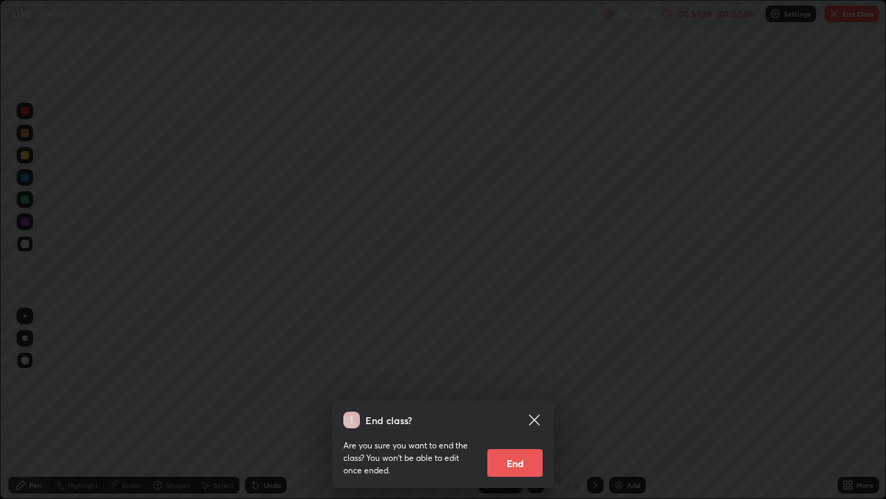
click at [519, 404] on button "End" at bounding box center [514, 463] width 55 height 28
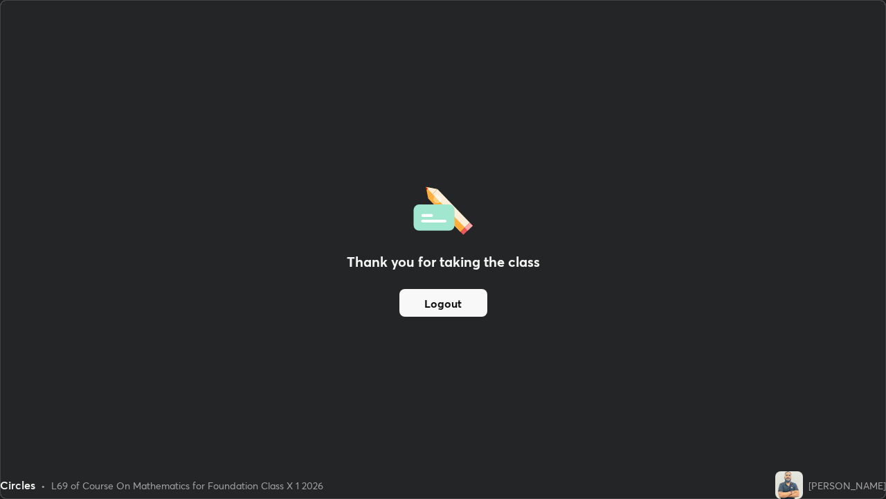
click at [461, 305] on button "Logout" at bounding box center [444, 303] width 88 height 28
